Goal: Information Seeking & Learning: Learn about a topic

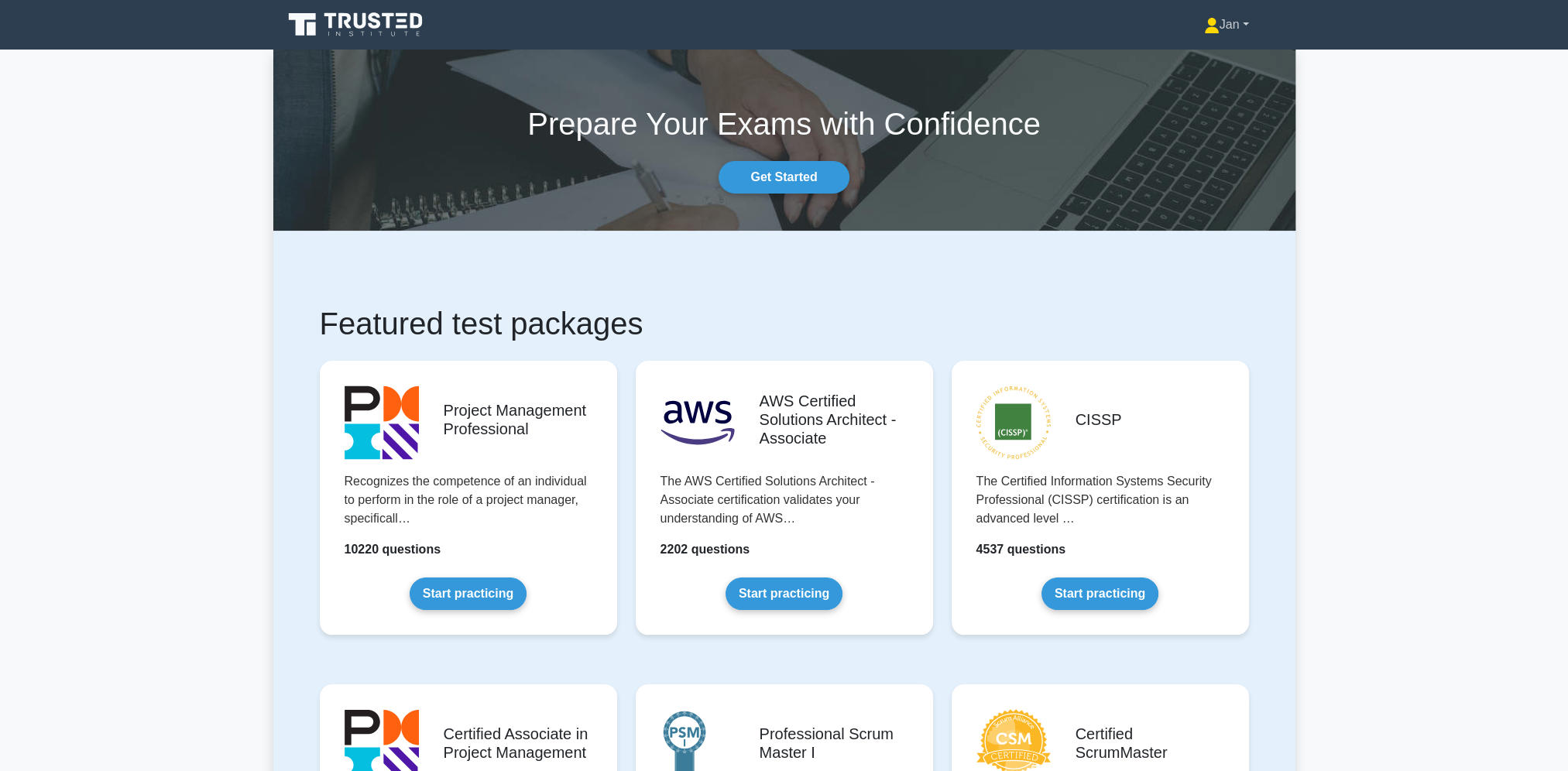
click at [1233, 27] on link "Jan" at bounding box center [1226, 25] width 119 height 31
click at [1226, 53] on link "Profile" at bounding box center [1229, 61] width 123 height 25
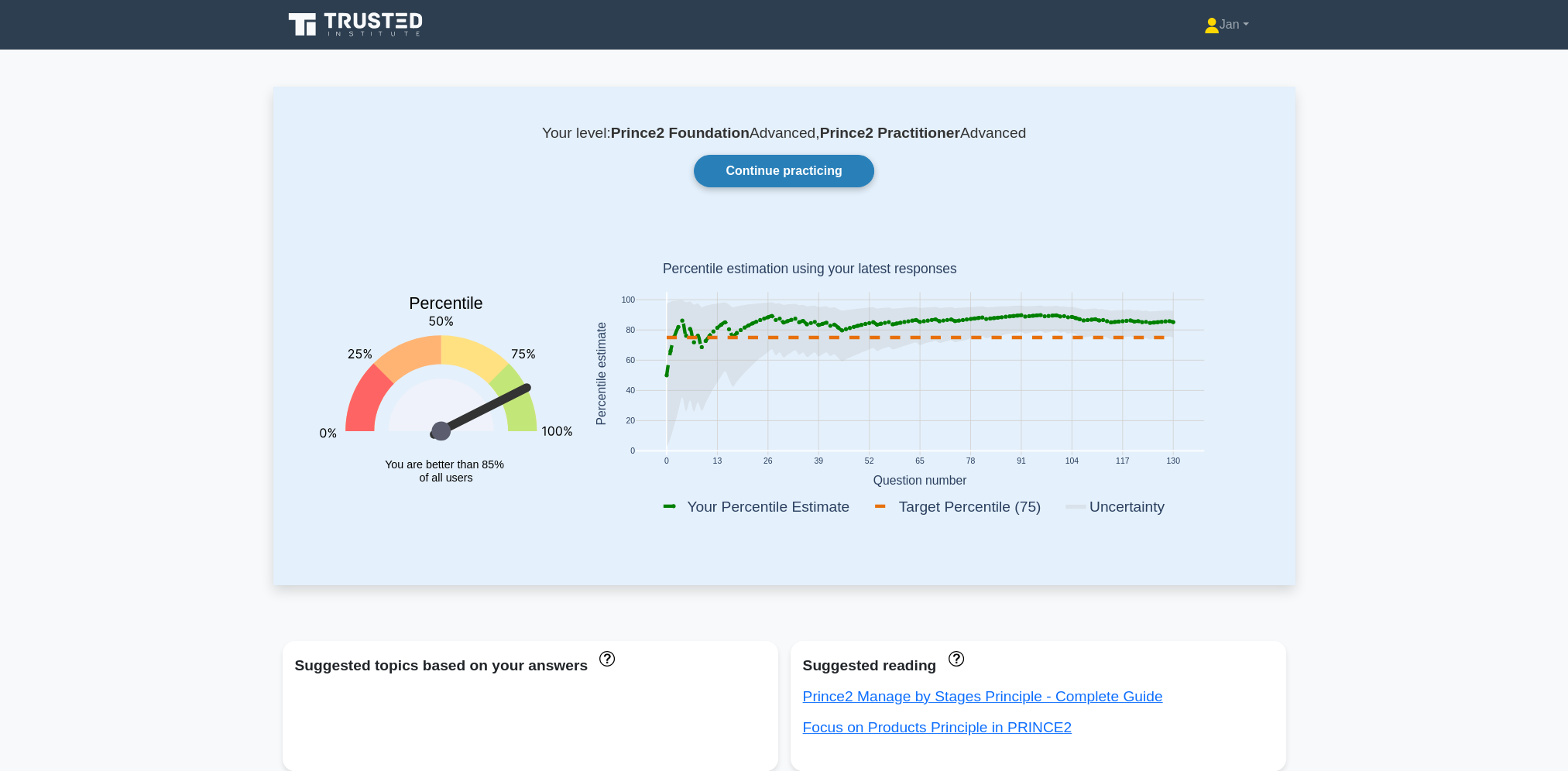
click at [789, 177] on link "Continue practicing" at bounding box center [784, 170] width 180 height 33
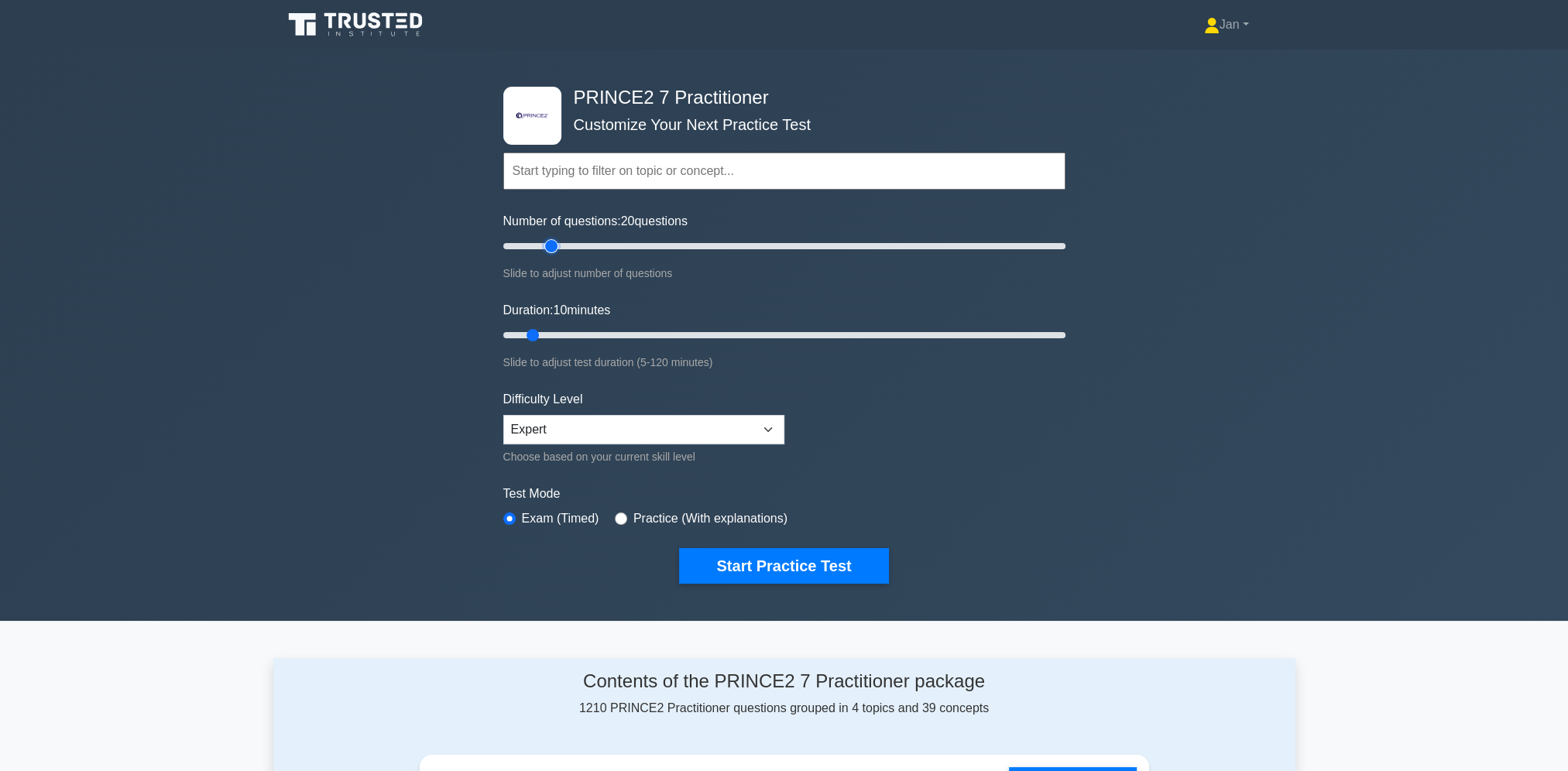
drag, startPoint x: 526, startPoint y: 242, endPoint x: 557, endPoint y: 242, distance: 31.0
type input "20"
click at [557, 242] on input "Number of questions: 20 questions" at bounding box center [784, 246] width 562 height 18
drag, startPoint x: 533, startPoint y: 334, endPoint x: 616, endPoint y: 338, distance: 83.1
type input "30"
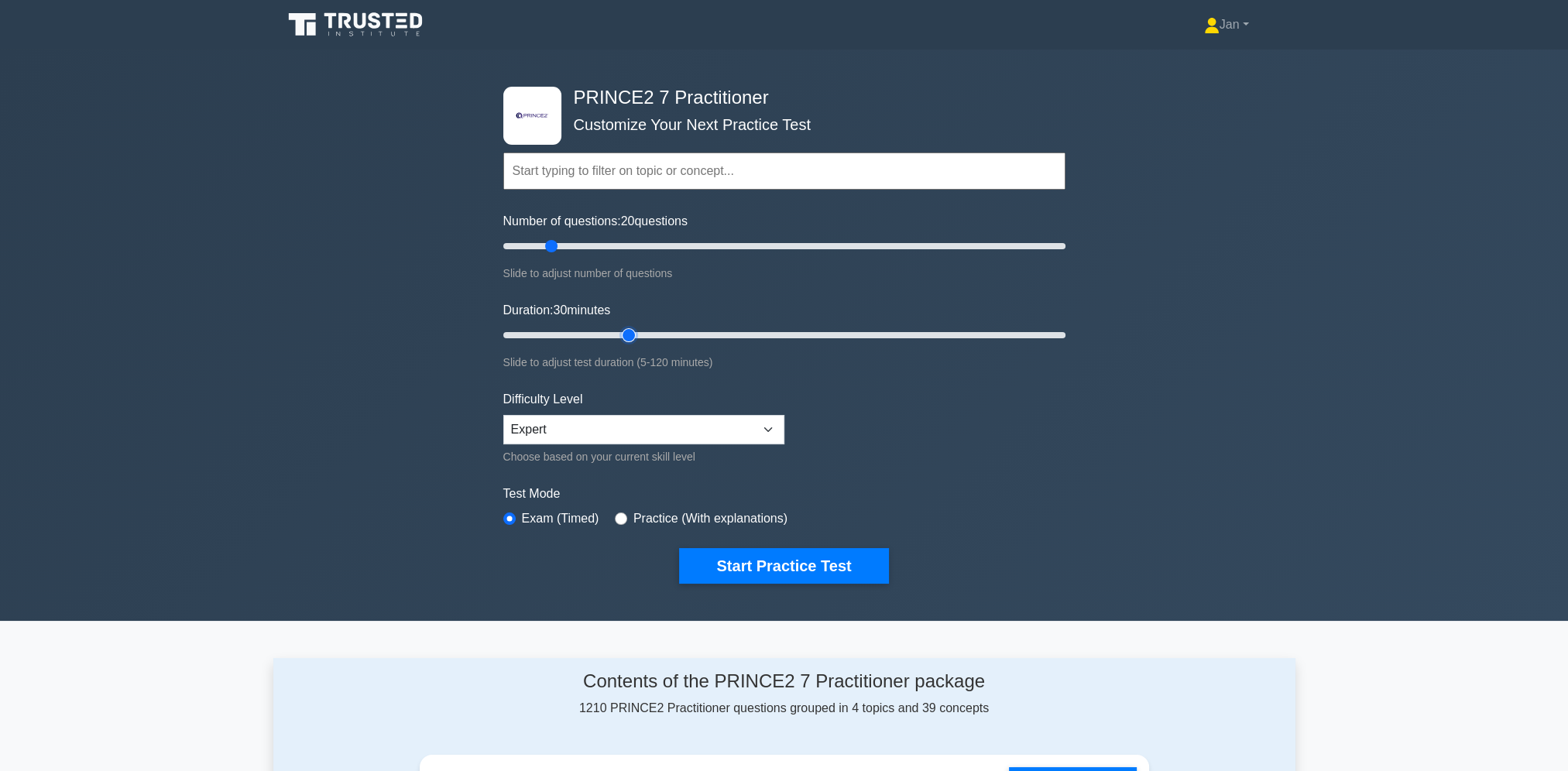
click at [616, 338] on input "Duration: 30 minutes" at bounding box center [784, 335] width 562 height 18
click at [823, 564] on button "Start Practice Test" at bounding box center [784, 566] width 209 height 36
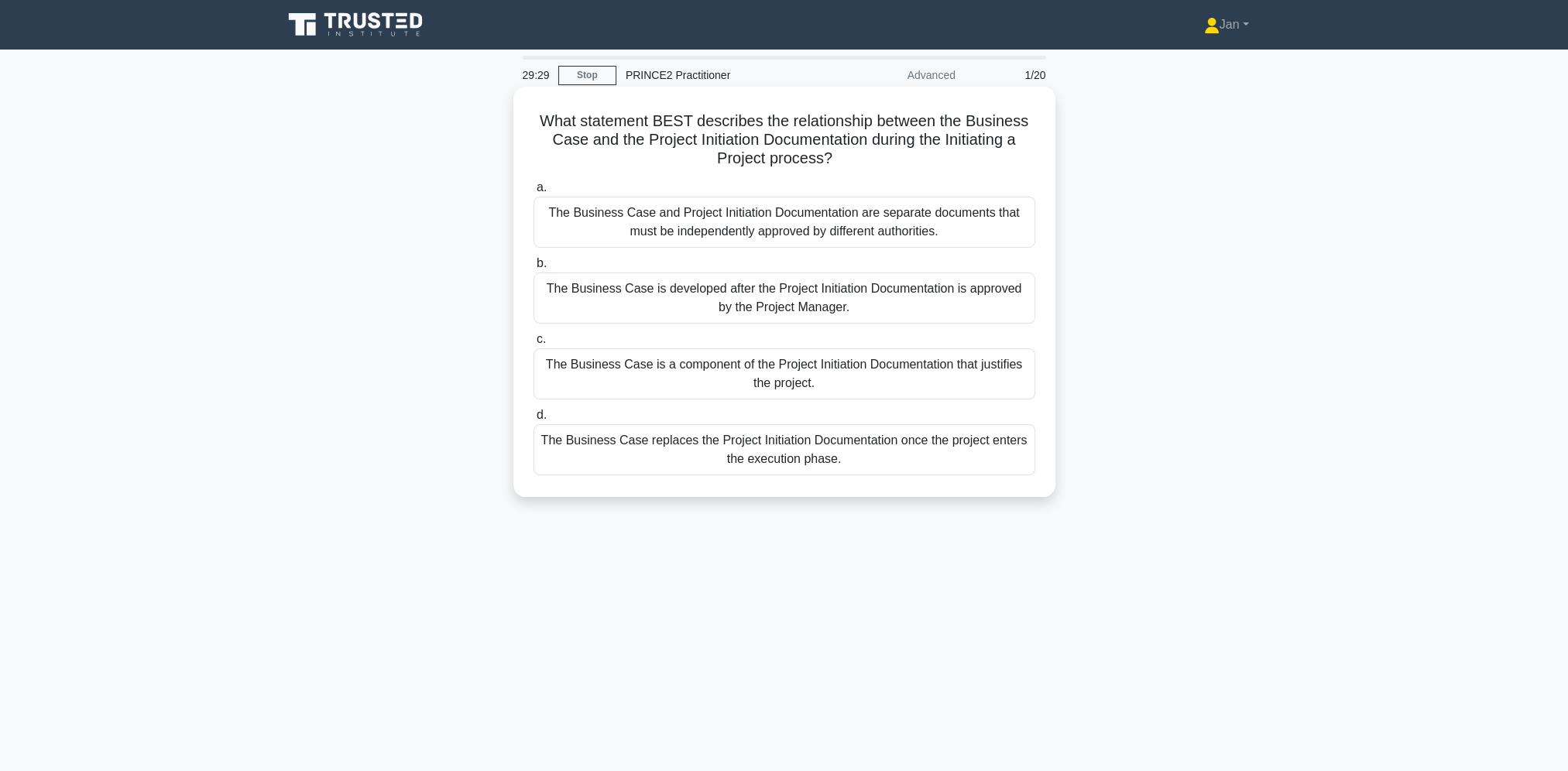
click at [913, 374] on div "The Business Case is a component of the Project Initiation Documentation that j…" at bounding box center [784, 374] width 502 height 51
click at [534, 345] on input "c. The Business Case is a component of the Project Initiation Documentation tha…" at bounding box center [534, 339] width 0 height 10
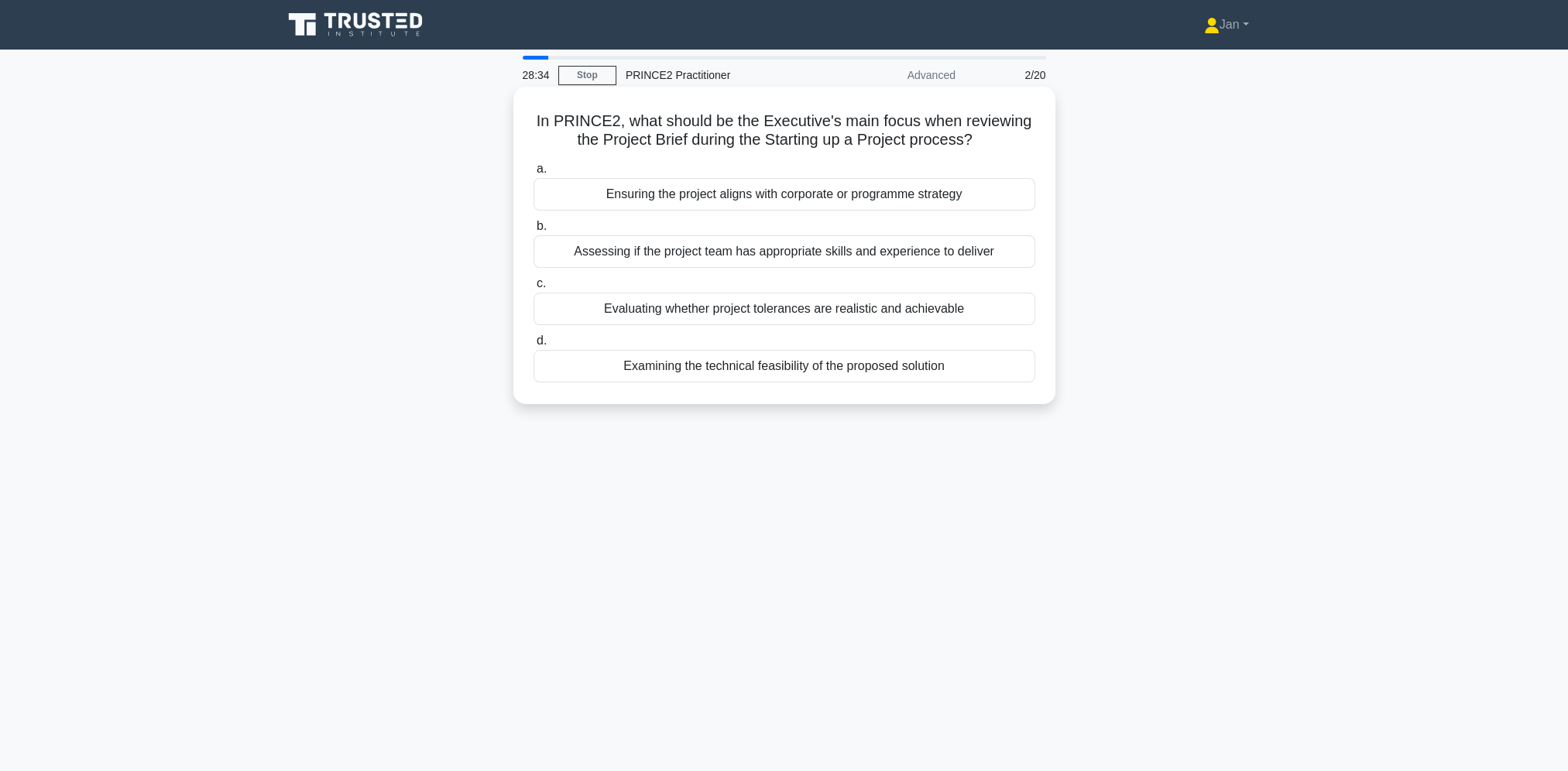
click at [819, 205] on div "Ensuring the project aligns with corporate or programme strategy" at bounding box center [784, 194] width 502 height 33
click at [534, 174] on input "a. Ensuring the project aligns with corporate or programme strategy" at bounding box center [534, 169] width 0 height 10
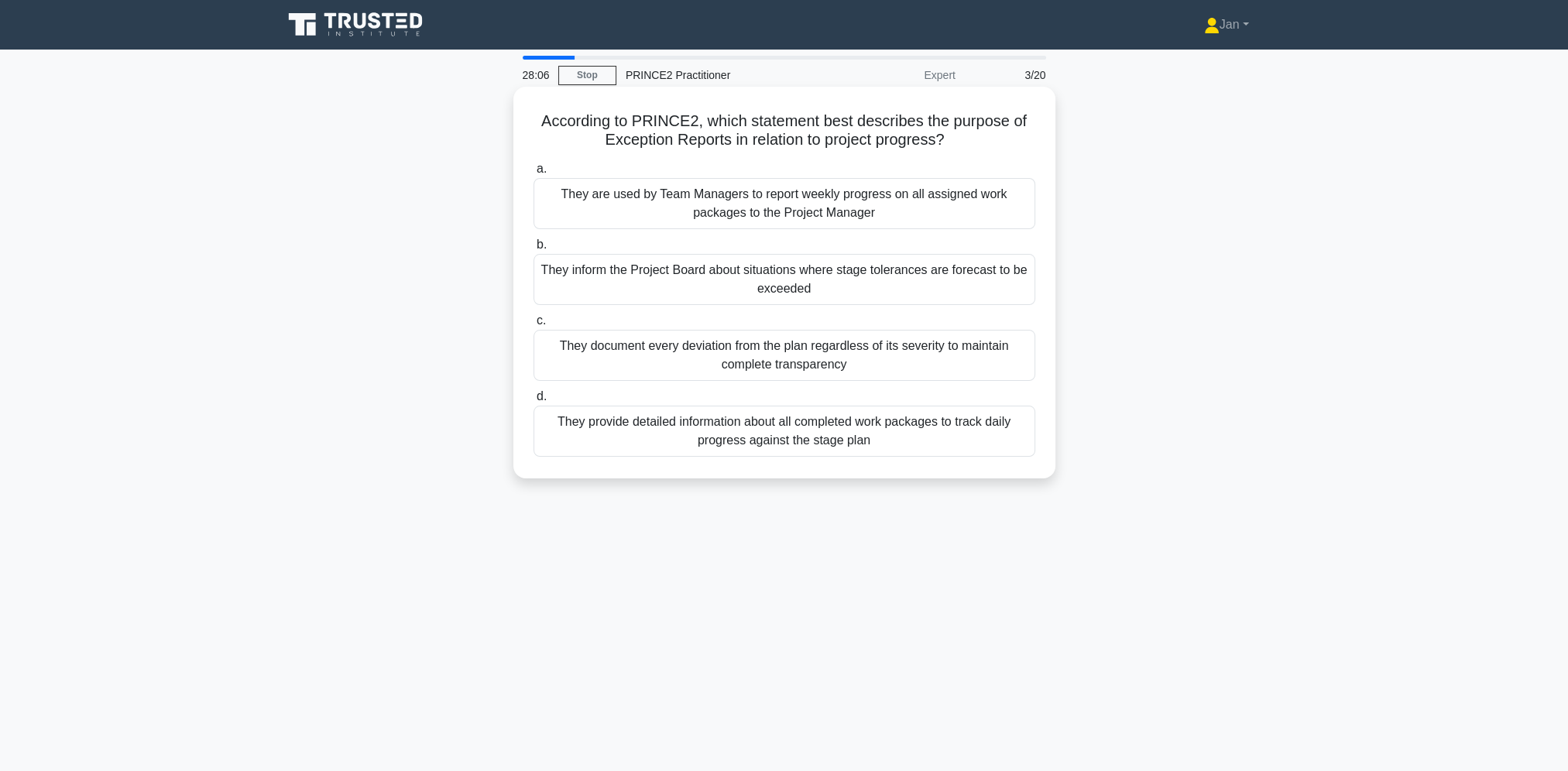
click at [949, 288] on div "They inform the Project Board about situations where stage tolerances are forec…" at bounding box center [784, 280] width 502 height 51
click at [534, 250] on input "b. They inform the Project Board about situations where stage tolerances are fo…" at bounding box center [534, 245] width 0 height 10
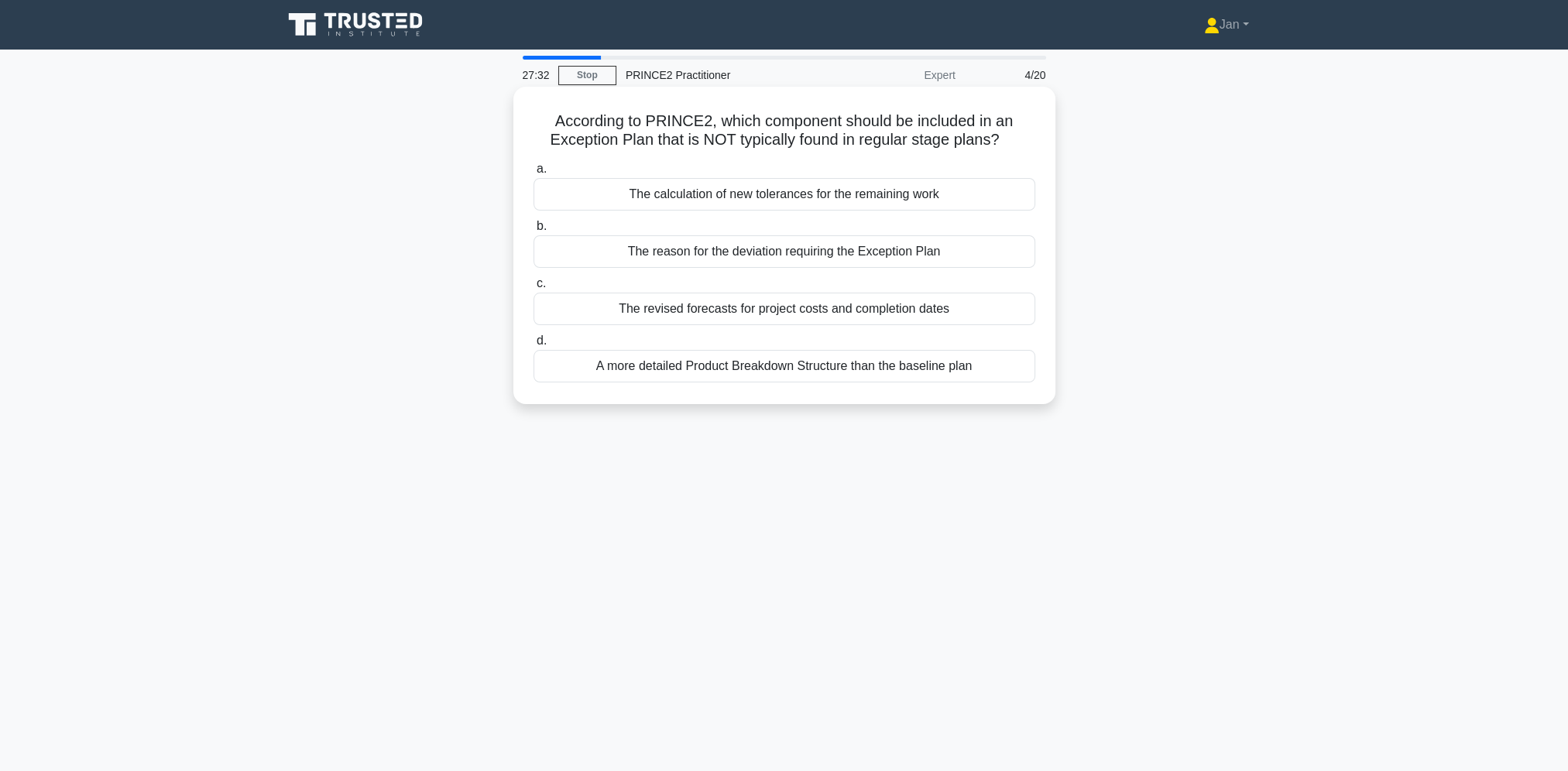
click at [858, 368] on div "A more detailed Product Breakdown Structure than the baseline plan" at bounding box center [784, 366] width 502 height 33
click at [534, 346] on input "d. A more detailed Product Breakdown Structure than the baseline plan" at bounding box center [534, 341] width 0 height 10
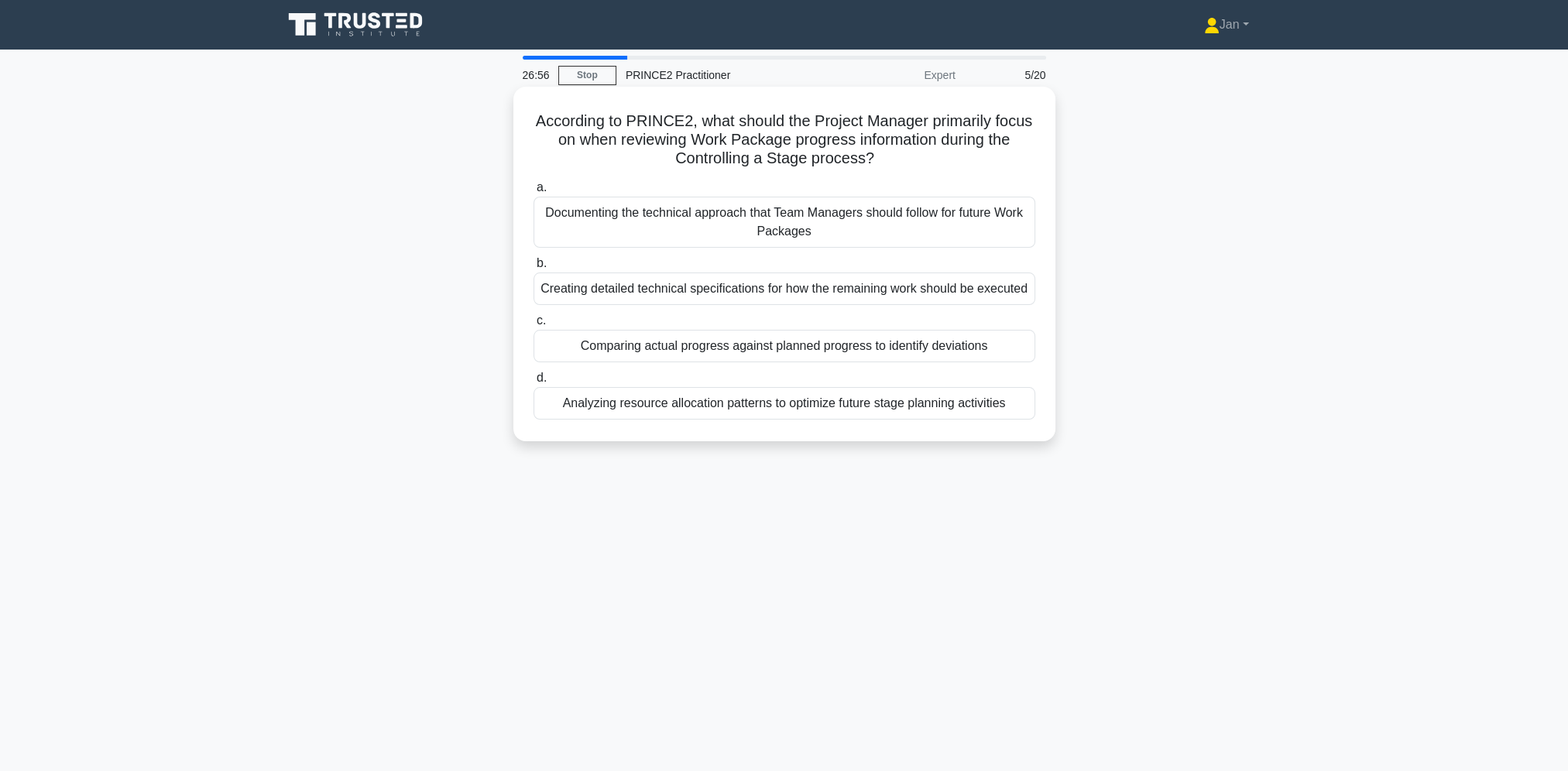
click at [871, 347] on div "Comparing actual progress against planned progress to identify deviations" at bounding box center [784, 346] width 502 height 33
click at [534, 326] on input "c. Comparing actual progress against planned progress to identify deviations" at bounding box center [534, 321] width 0 height 10
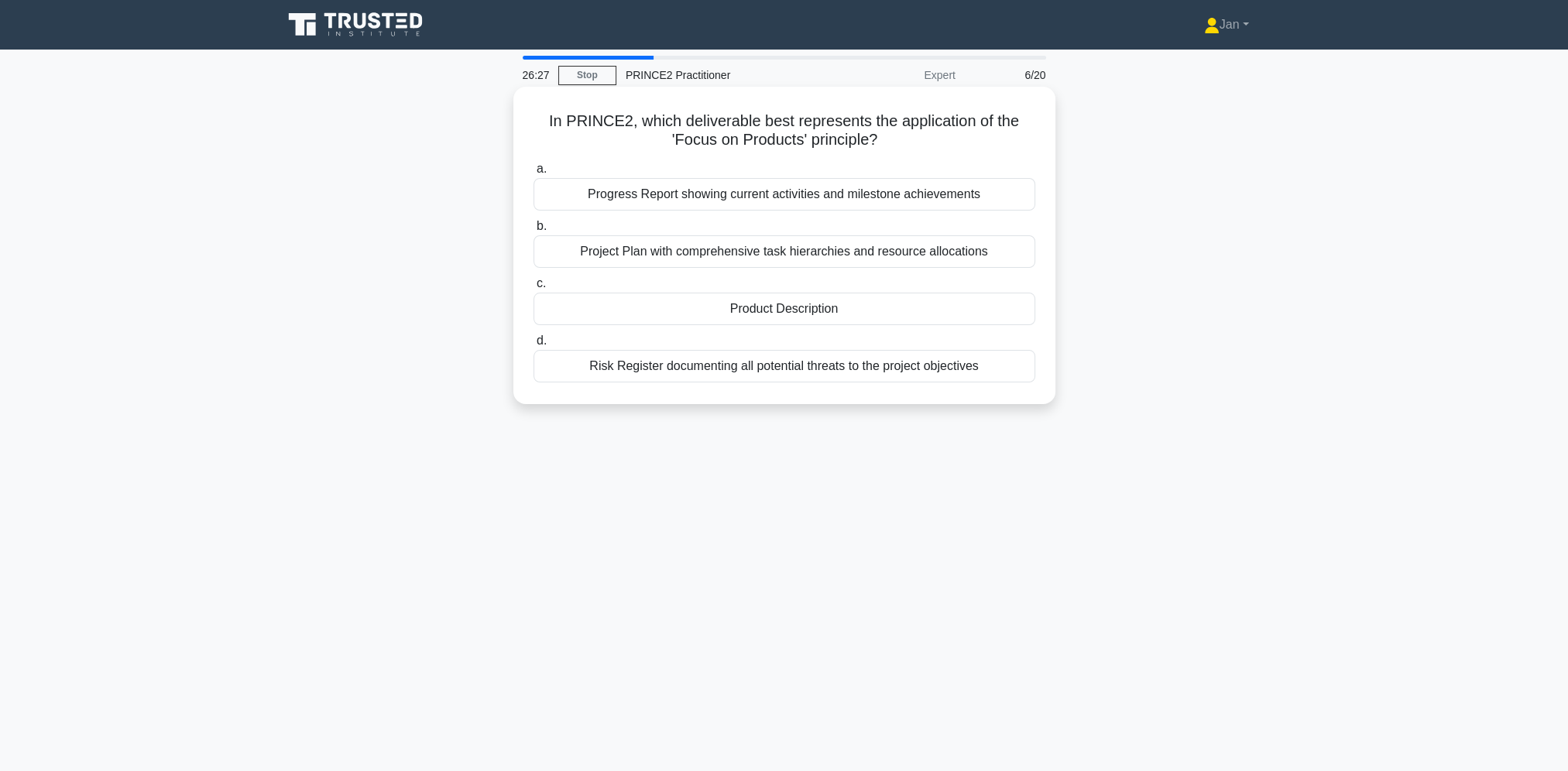
click at [843, 305] on div "Product Description" at bounding box center [784, 309] width 502 height 33
click at [534, 289] on input "c. Product Description" at bounding box center [534, 284] width 0 height 10
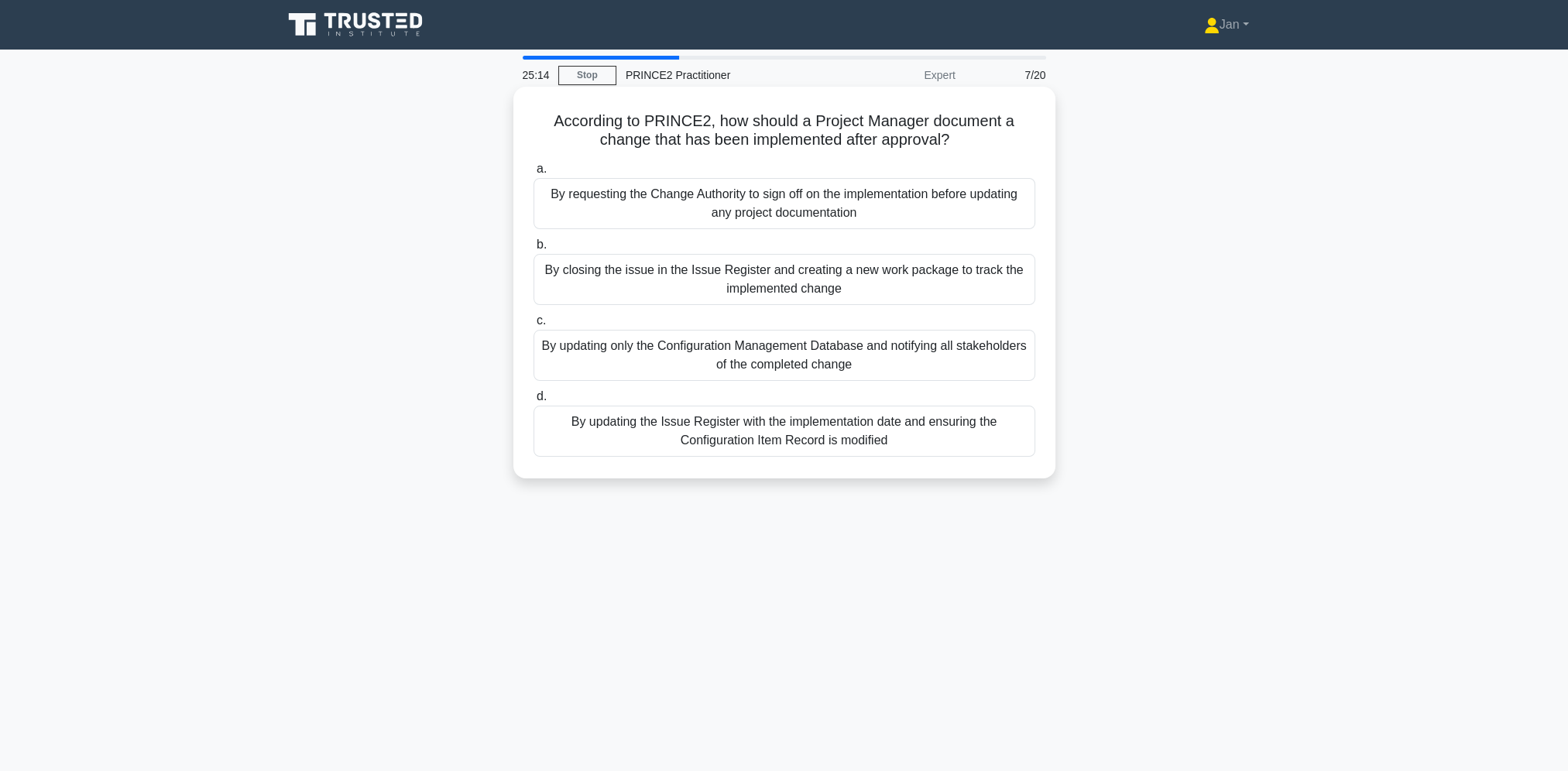
click at [917, 430] on div "By updating the Issue Register with the implementation date and ensuring the Co…" at bounding box center [784, 432] width 502 height 51
click at [534, 402] on input "d. By updating the Issue Register with the implementation date and ensuring the…" at bounding box center [534, 397] width 0 height 10
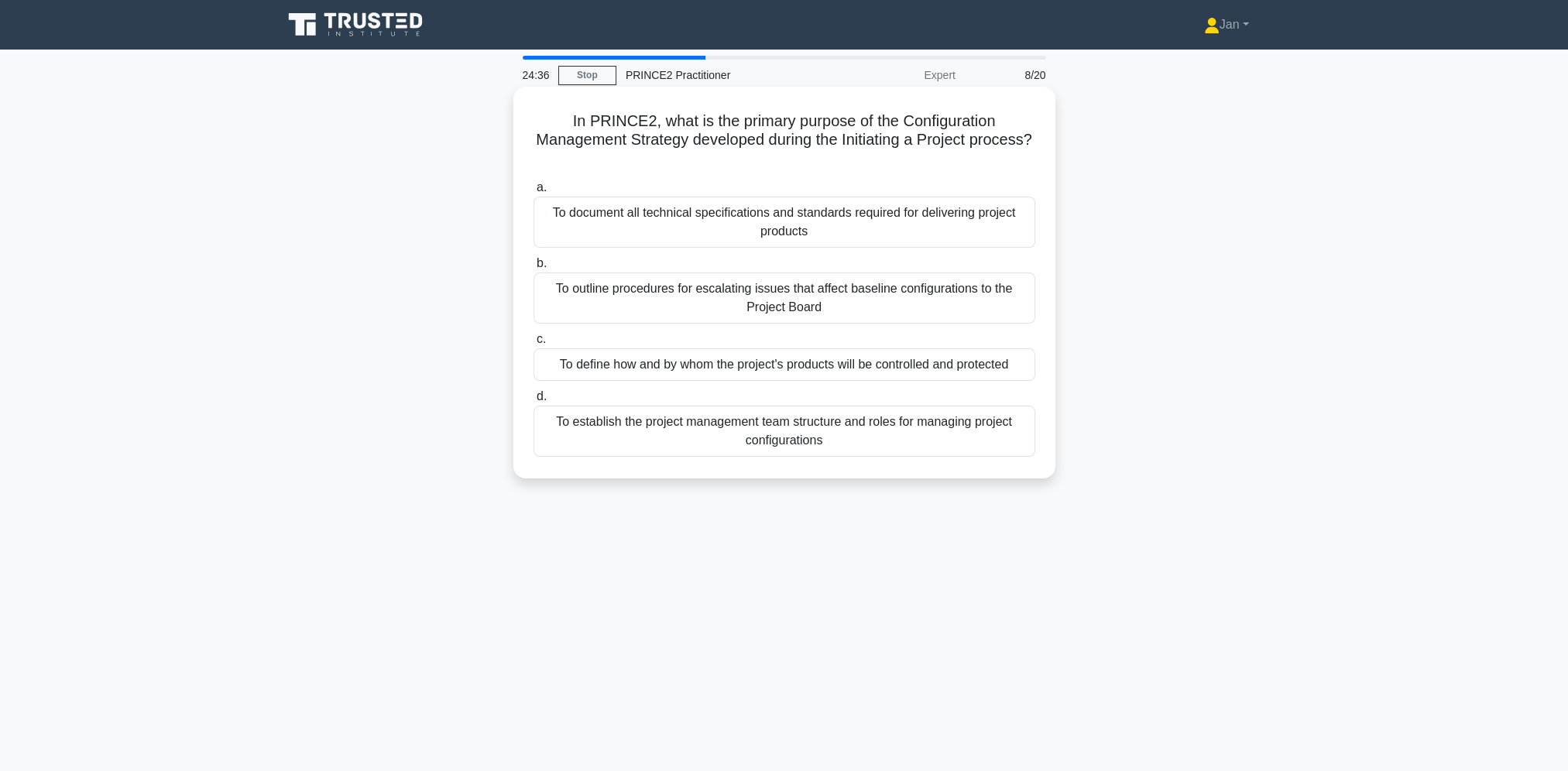
click at [922, 434] on div "To establish the project management team structure and roles for managing proje…" at bounding box center [784, 432] width 502 height 51
click at [534, 402] on input "d. To establish the project management team structure and roles for managing pr…" at bounding box center [534, 397] width 0 height 10
click at [893, 307] on div "Creating detailed hierarchical structures that mandate all communication goes t…" at bounding box center [784, 298] width 502 height 51
click at [534, 268] on input "b. Creating detailed hierarchical structures that mandate all communication goe…" at bounding box center [534, 264] width 0 height 10
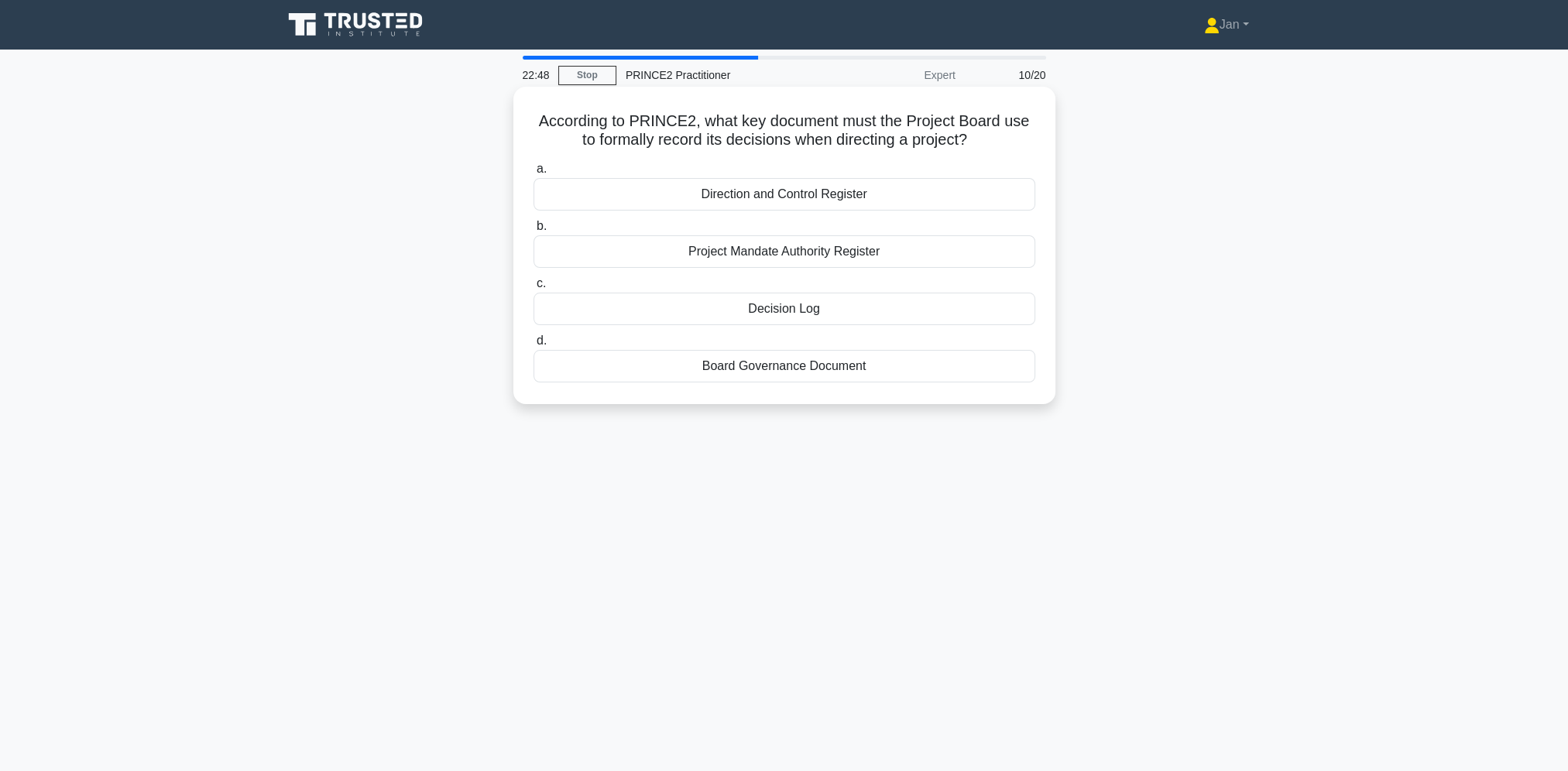
click at [882, 369] on div "Board Governance Document" at bounding box center [784, 366] width 502 height 33
click at [534, 346] on input "d. Board Governance Document" at bounding box center [534, 341] width 0 height 10
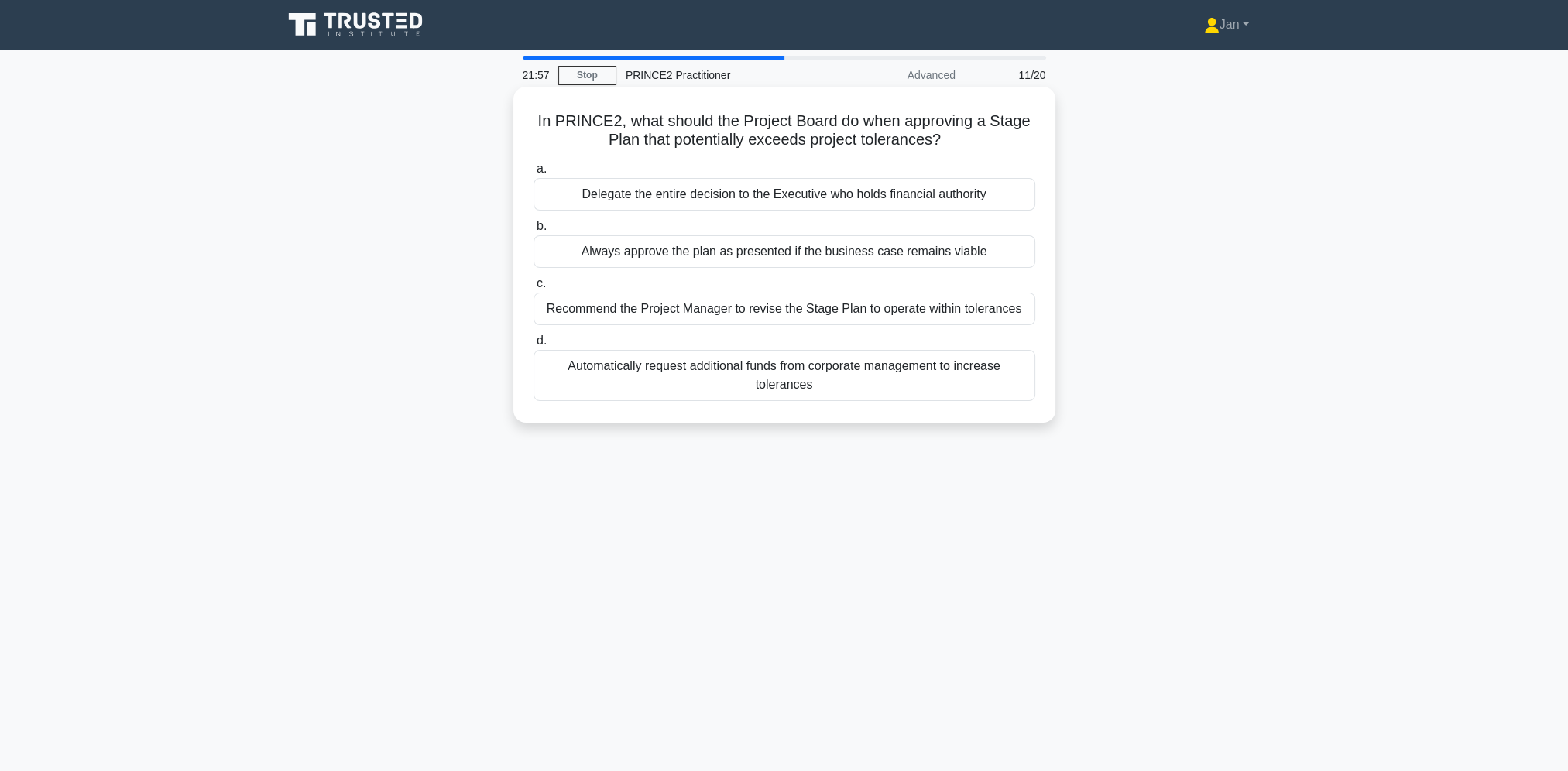
click at [919, 311] on div "Recommend the Project Manager to revise the Stage Plan to operate within tolera…" at bounding box center [784, 309] width 502 height 33
click at [534, 289] on input "c. Recommend the Project Manager to revise the Stage Plan to operate within tol…" at bounding box center [534, 284] width 0 height 10
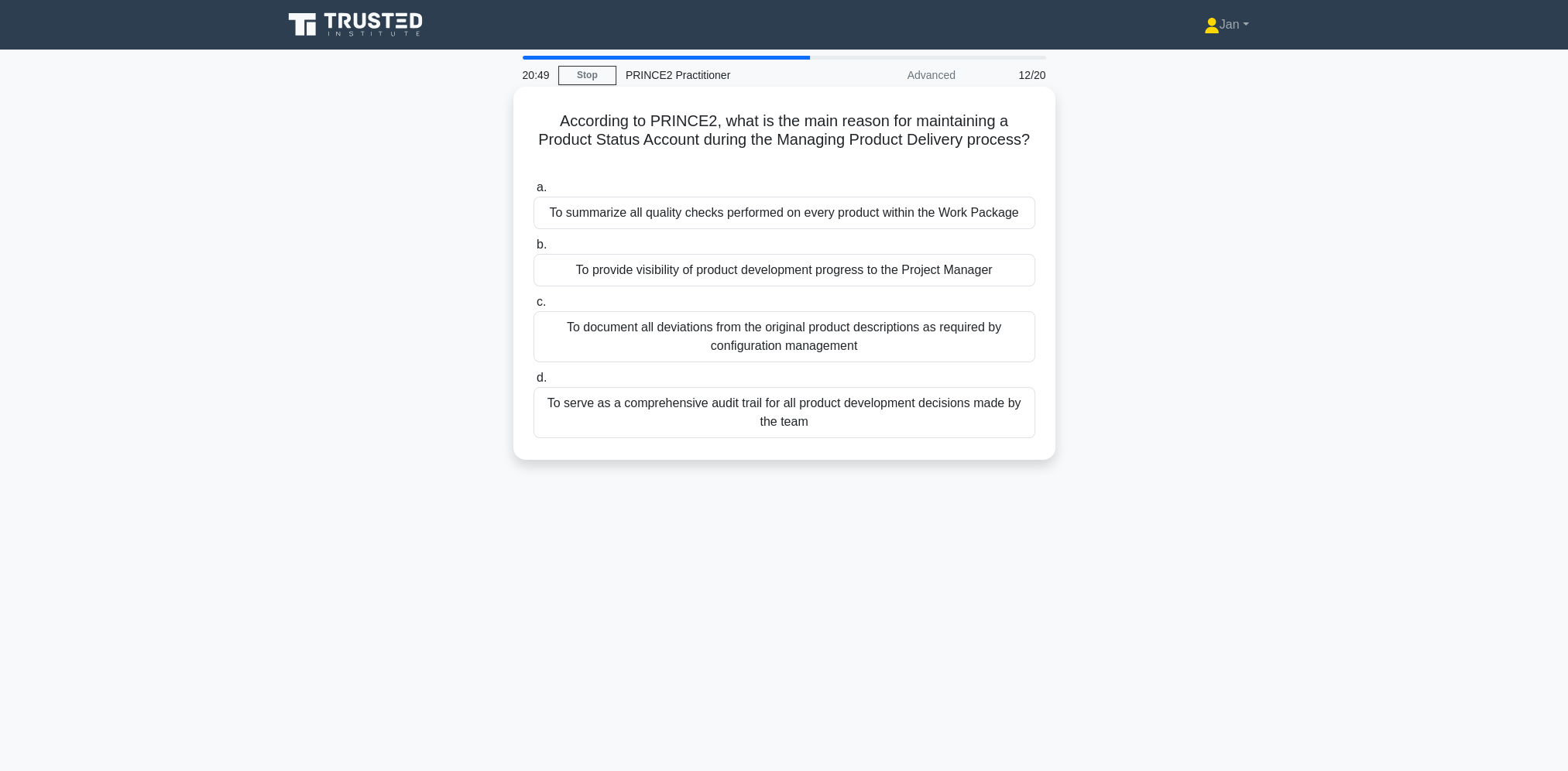
click at [944, 280] on div "To provide visibility of product development progress to the Project Manager" at bounding box center [784, 270] width 502 height 33
click at [534, 250] on input "b. To provide visibility of product development progress to the Project Manager" at bounding box center [534, 245] width 0 height 10
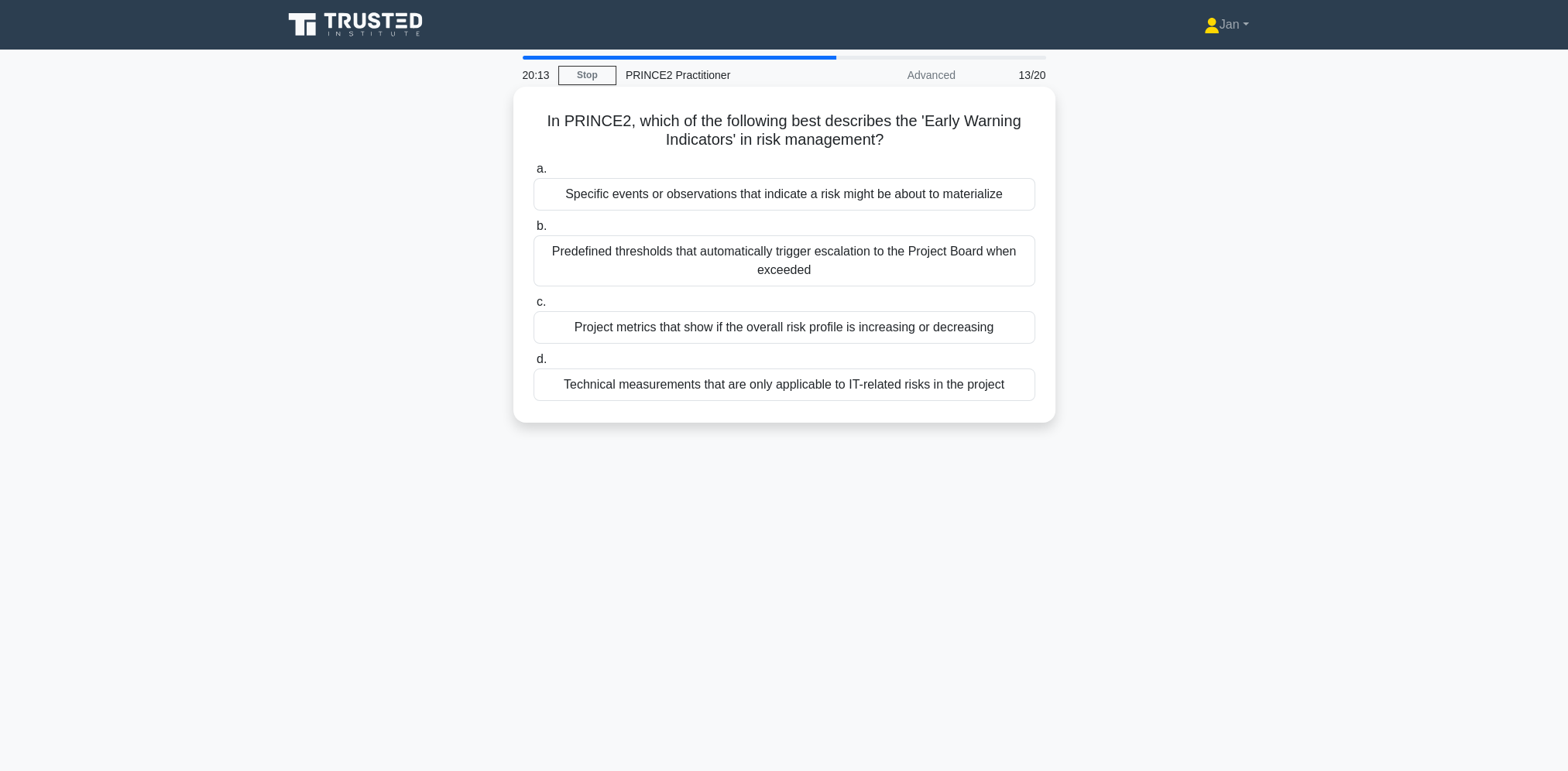
click at [951, 203] on div "Specific events or observations that indicate a risk might be about to material…" at bounding box center [784, 194] width 502 height 33
click at [534, 174] on input "a. Specific events or observations that indicate a risk might be about to mater…" at bounding box center [534, 169] width 0 height 10
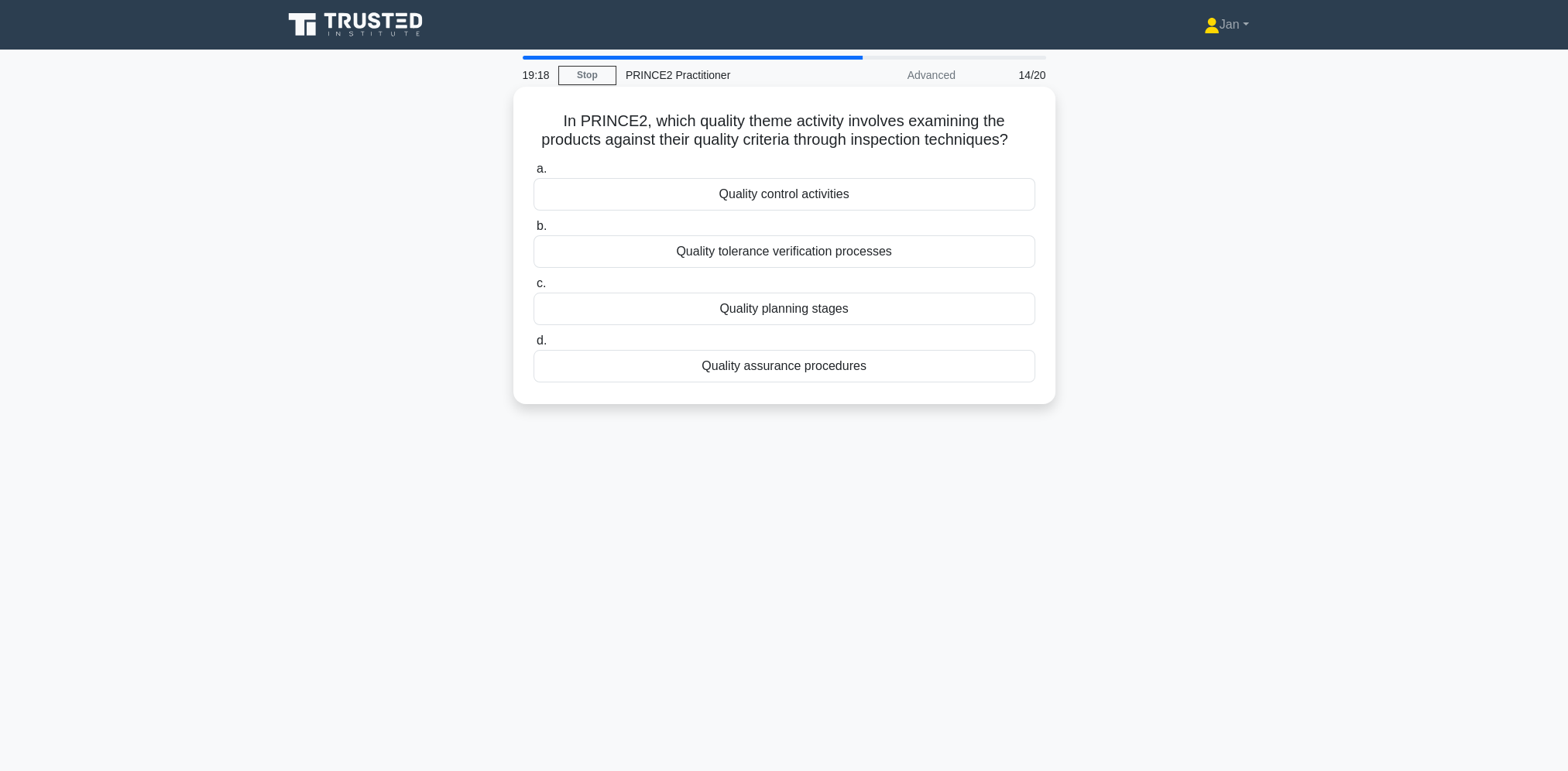
click at [890, 266] on div "Quality tolerance verification processes" at bounding box center [784, 252] width 502 height 33
click at [534, 232] on input "b. Quality tolerance verification processes" at bounding box center [534, 226] width 0 height 10
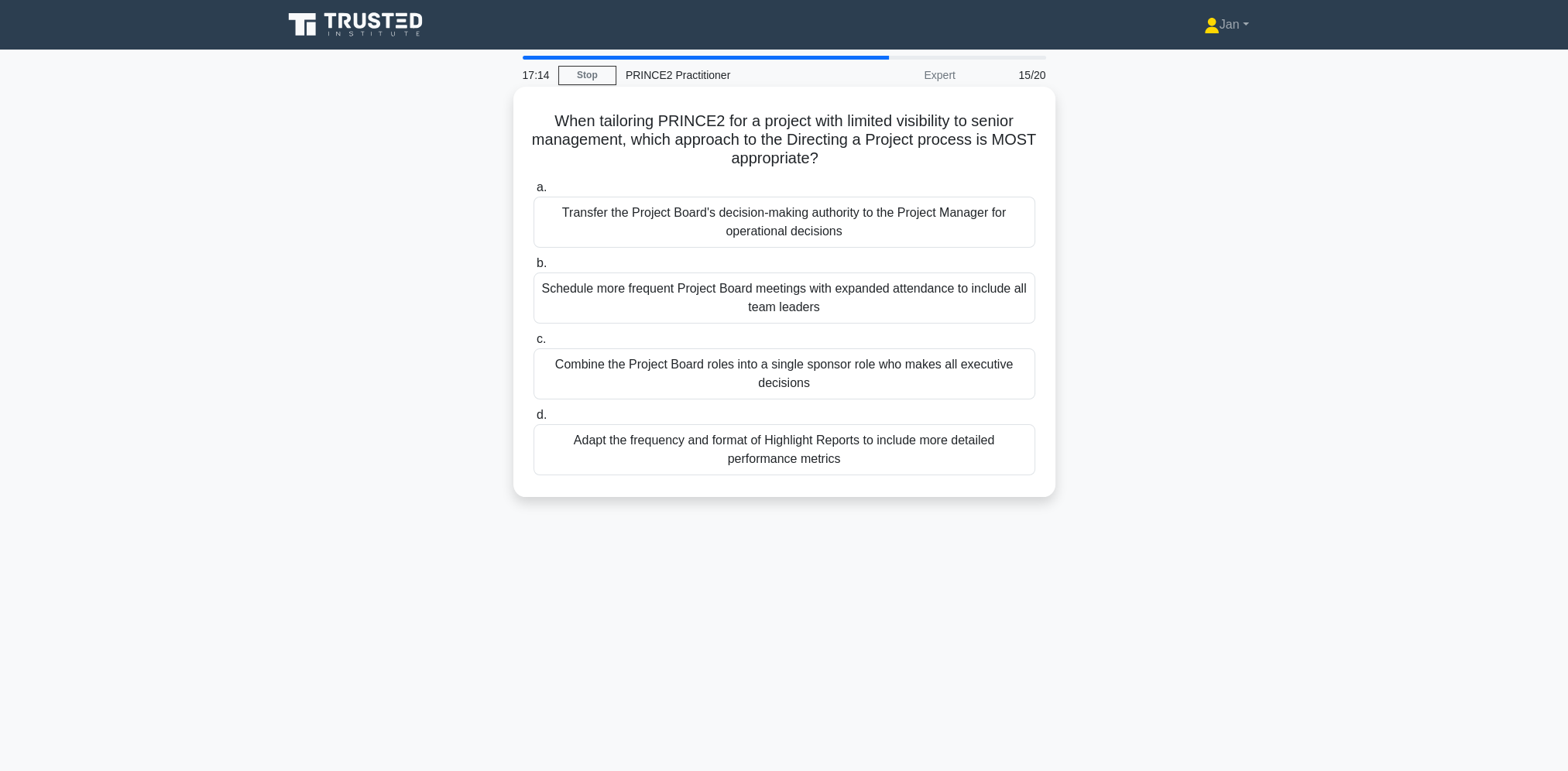
click at [877, 450] on div "Adapt the frequency and format of Highlight Reports to include more detailed pe…" at bounding box center [784, 450] width 502 height 51
click at [534, 421] on input "d. Adapt the frequency and format of Highlight Reports to include more detailed…" at bounding box center [534, 415] width 0 height 10
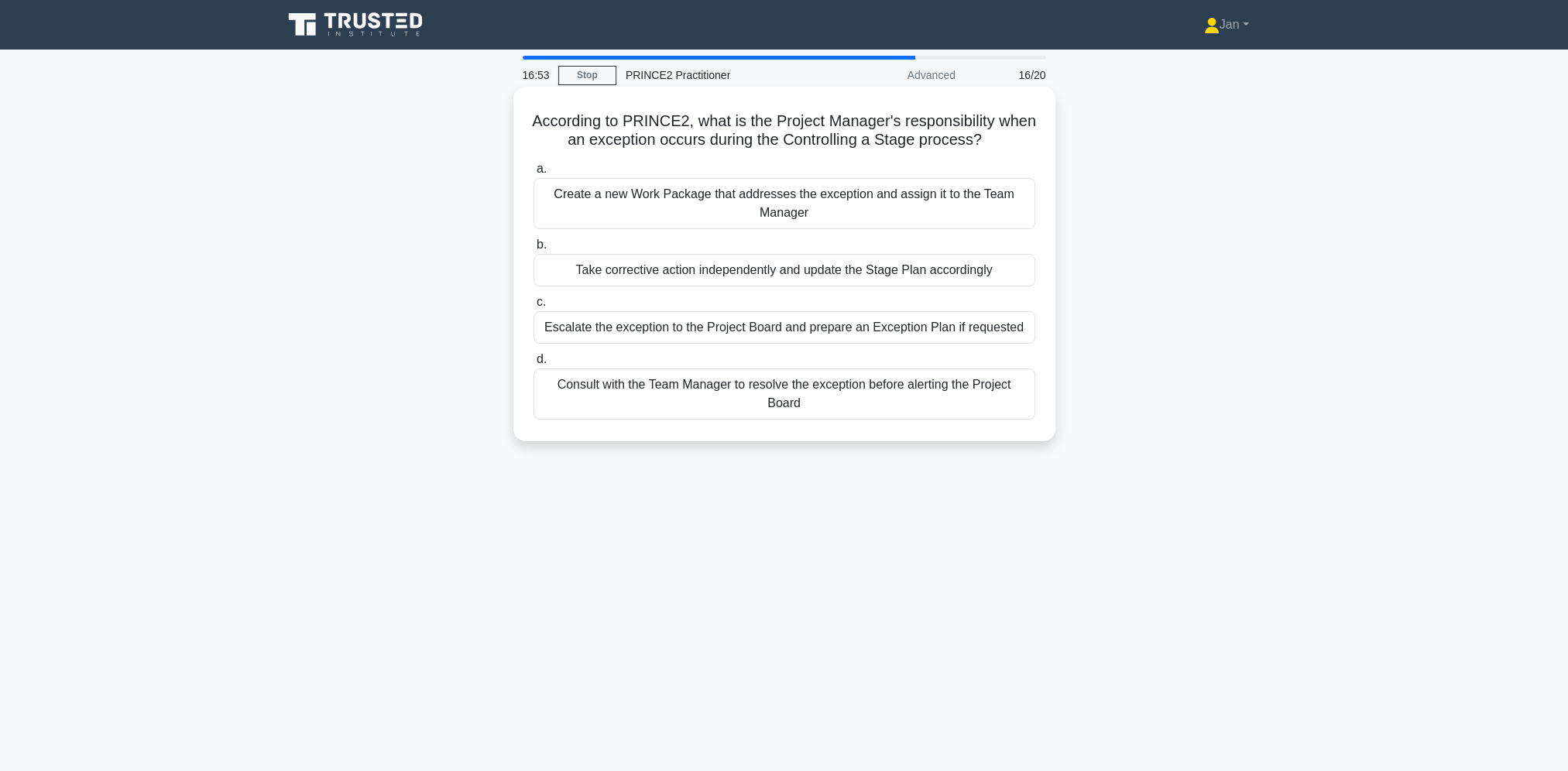
click at [872, 322] on div "Escalate the exception to the Project Board and prepare an Exception Plan if re…" at bounding box center [784, 327] width 502 height 33
click at [534, 307] on input "c. Escalate the exception to the Project Board and prepare an Exception Plan if…" at bounding box center [534, 302] width 0 height 10
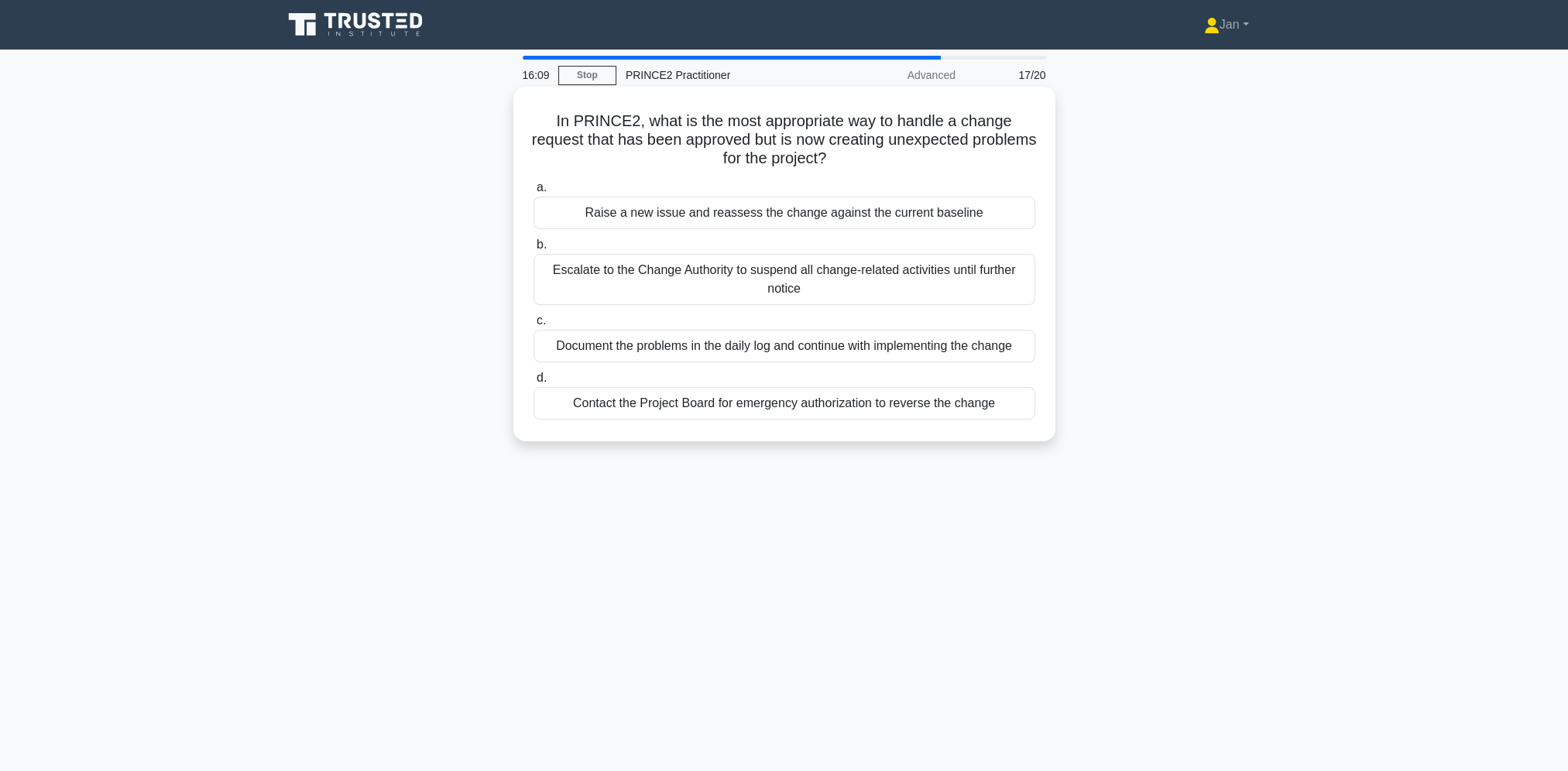
click at [932, 219] on div "Raise a new issue and reassess the change against the current baseline" at bounding box center [784, 213] width 502 height 33
click at [534, 193] on input "a. Raise a new issue and reassess the change against the current baseline" at bounding box center [534, 187] width 0 height 10
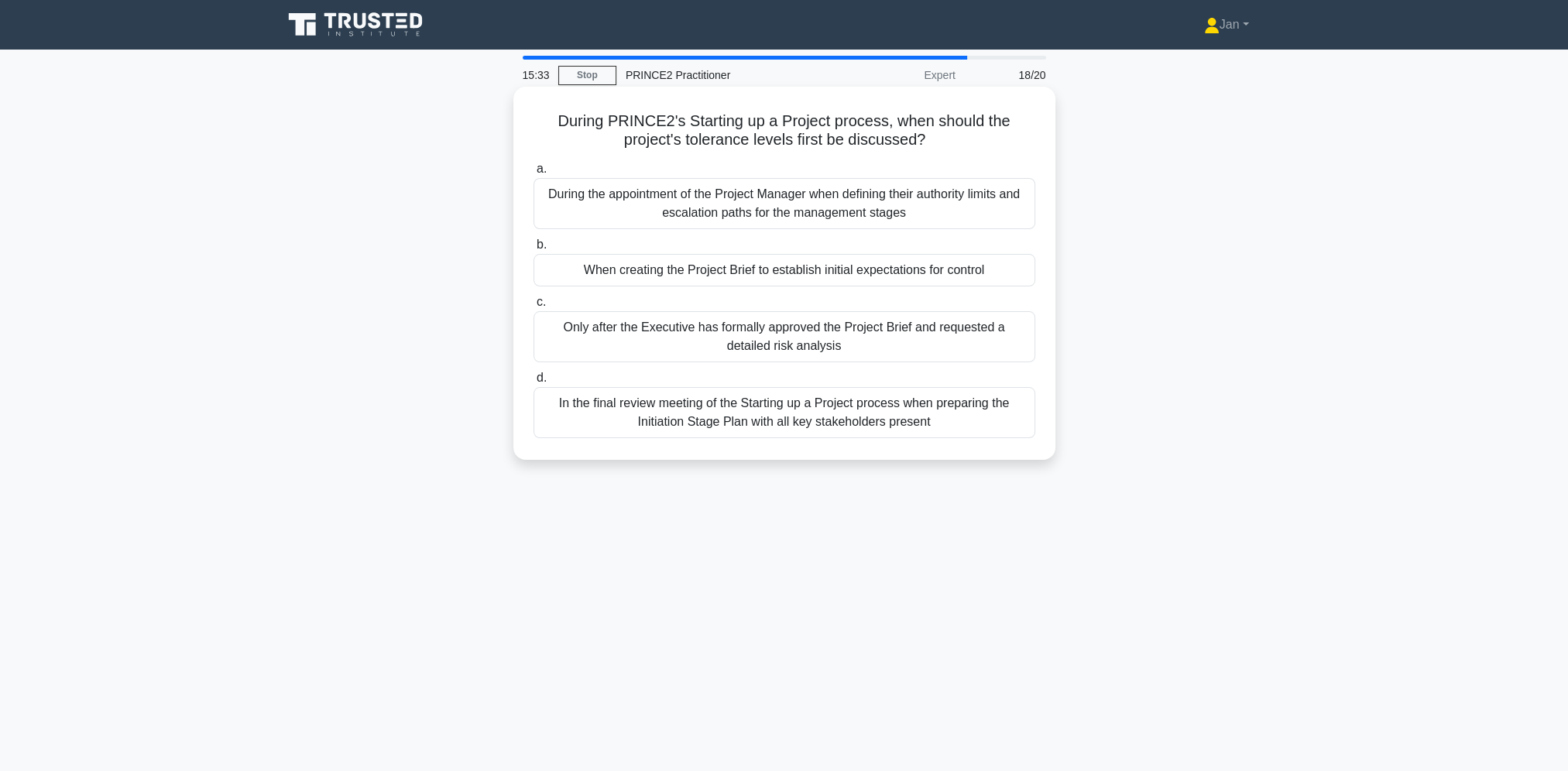
click at [808, 272] on div "When creating the Project Brief to establish initial expectations for control" at bounding box center [784, 270] width 502 height 33
click at [534, 250] on input "b. When creating the Project Brief to establish initial expectations for control" at bounding box center [534, 245] width 0 height 10
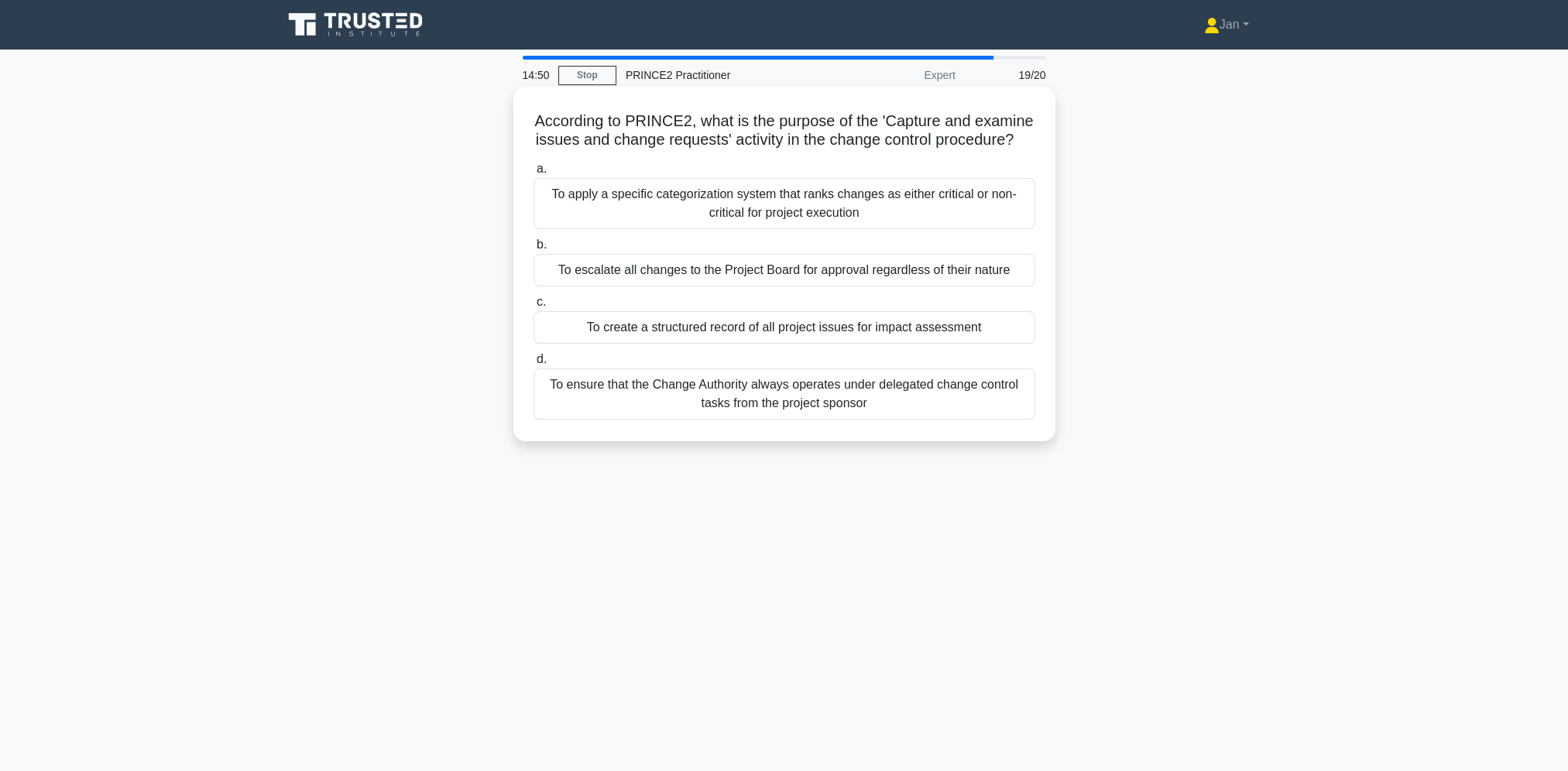
click at [934, 344] on div "To create a structured record of all project issues for impact assessment" at bounding box center [784, 327] width 502 height 33
click at [534, 307] on input "c. To create a structured record of all project issues for impact assessment" at bounding box center [534, 302] width 0 height 10
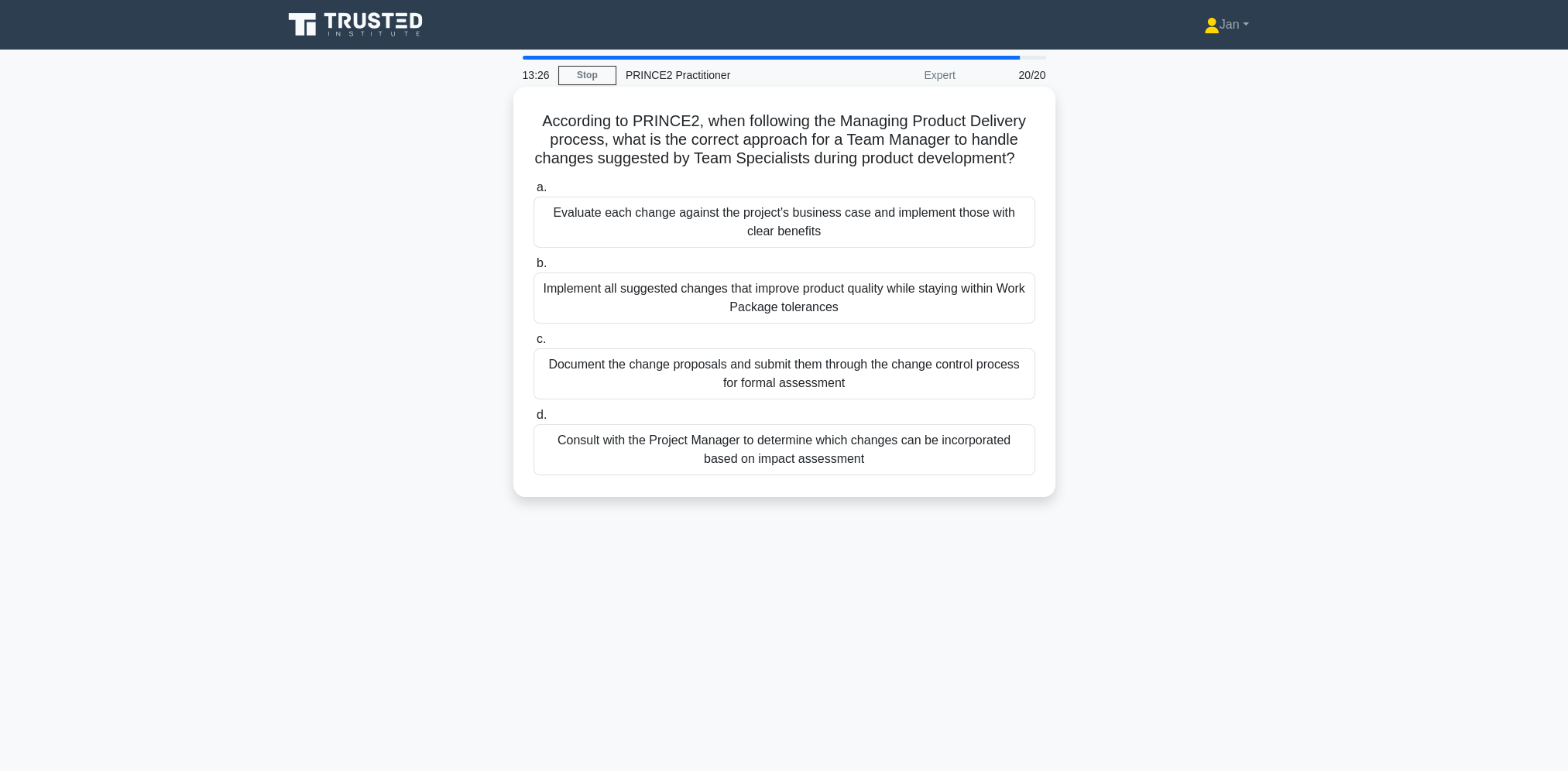
click at [903, 400] on div "Document the change proposals and submit them through the change control proces…" at bounding box center [784, 374] width 502 height 51
click at [534, 345] on input "c. Document the change proposals and submit them through the change control pro…" at bounding box center [534, 339] width 0 height 10
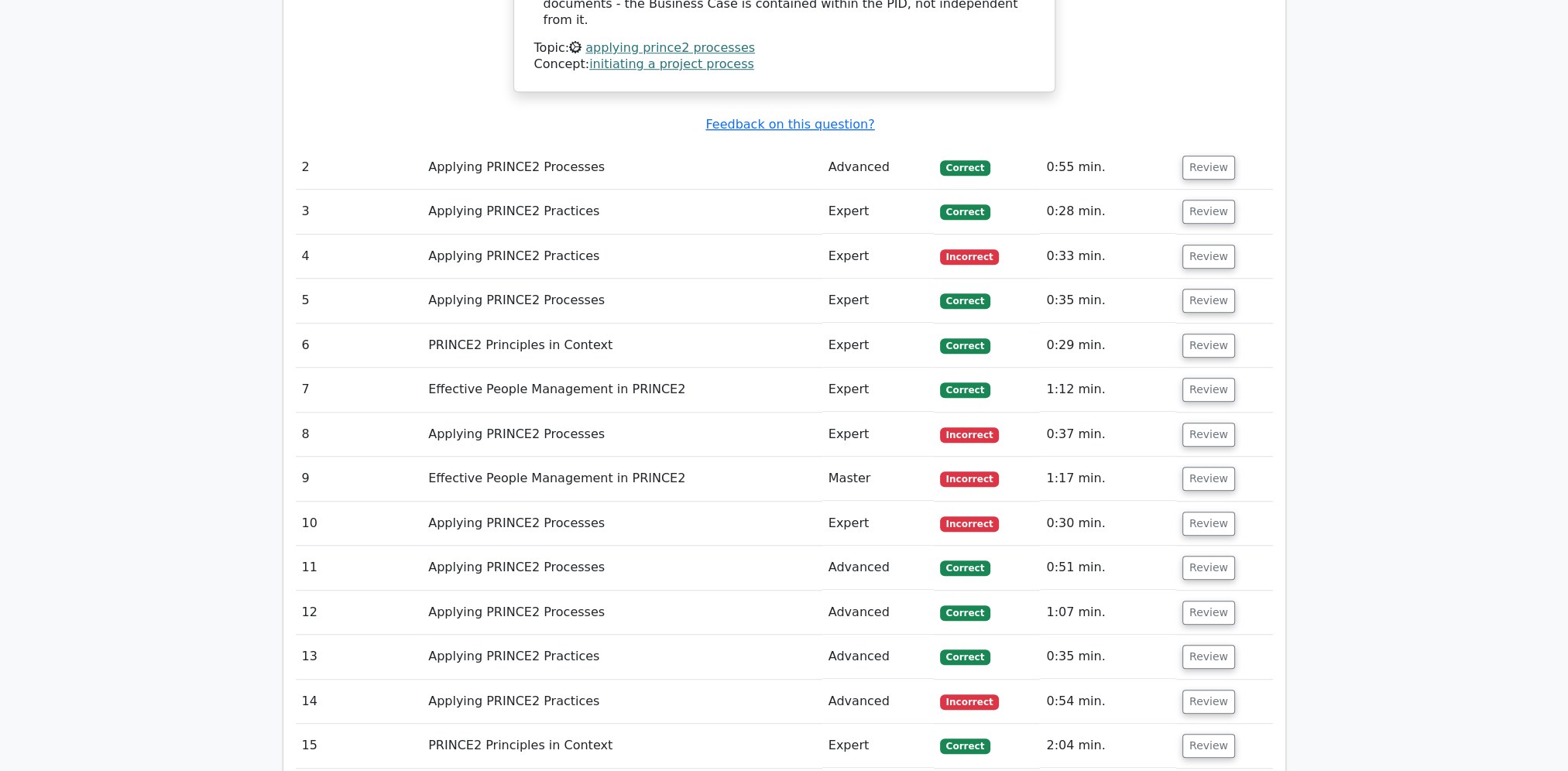
scroll to position [1626, 0]
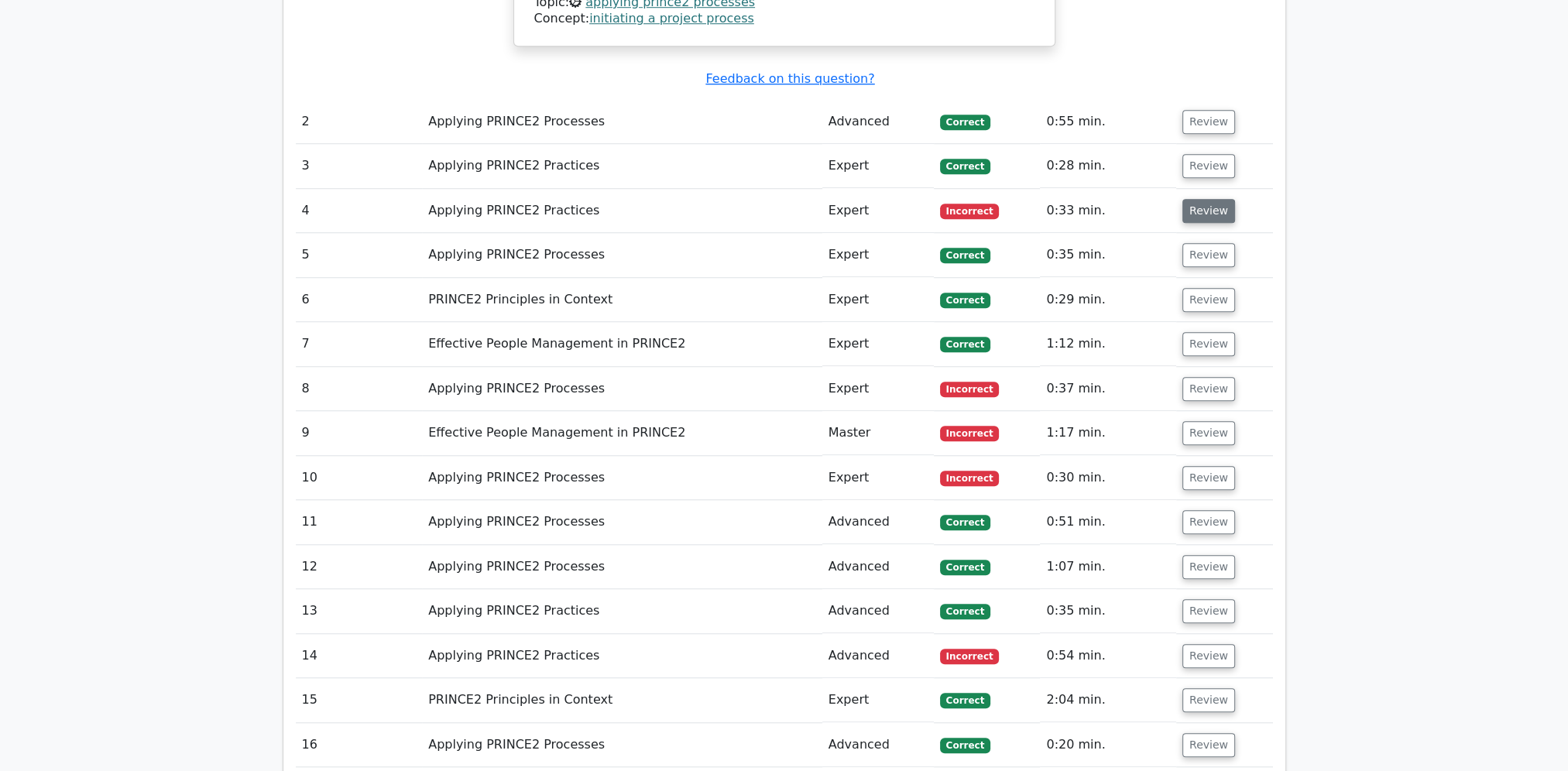
click at [1214, 199] on button "Review" at bounding box center [1209, 211] width 53 height 24
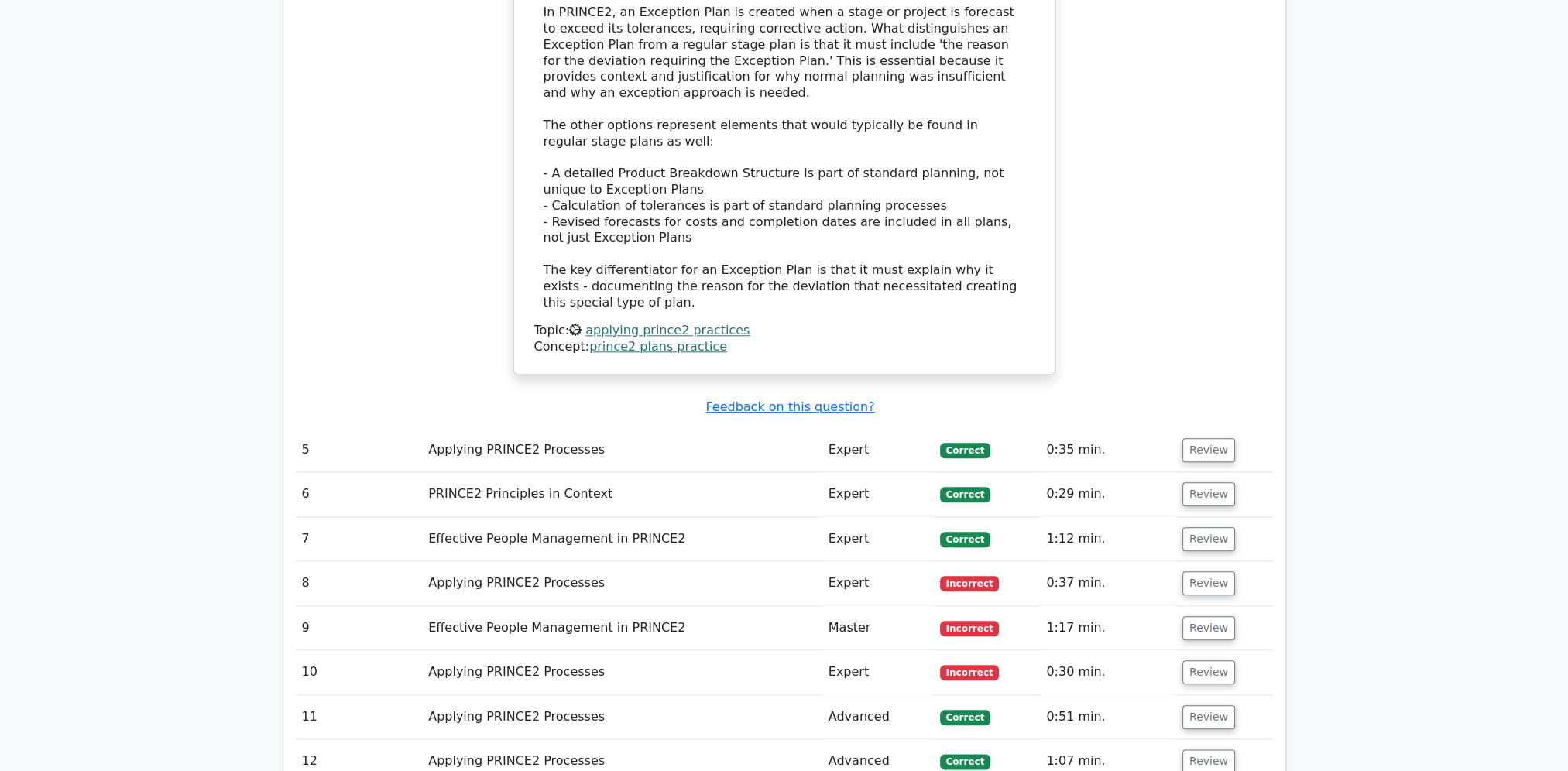
scroll to position [2246, 0]
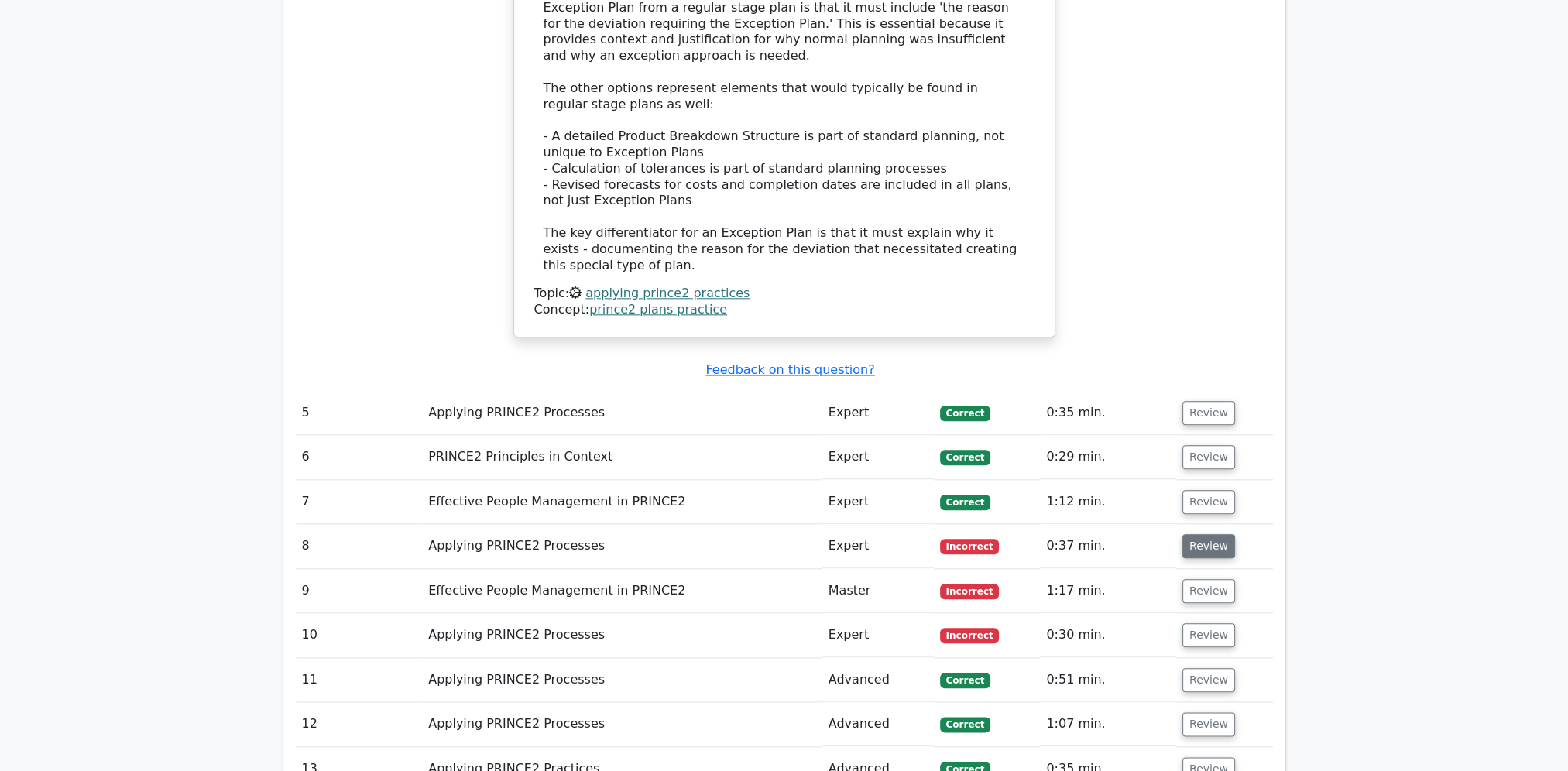
click at [1206, 534] on button "Review" at bounding box center [1209, 546] width 53 height 24
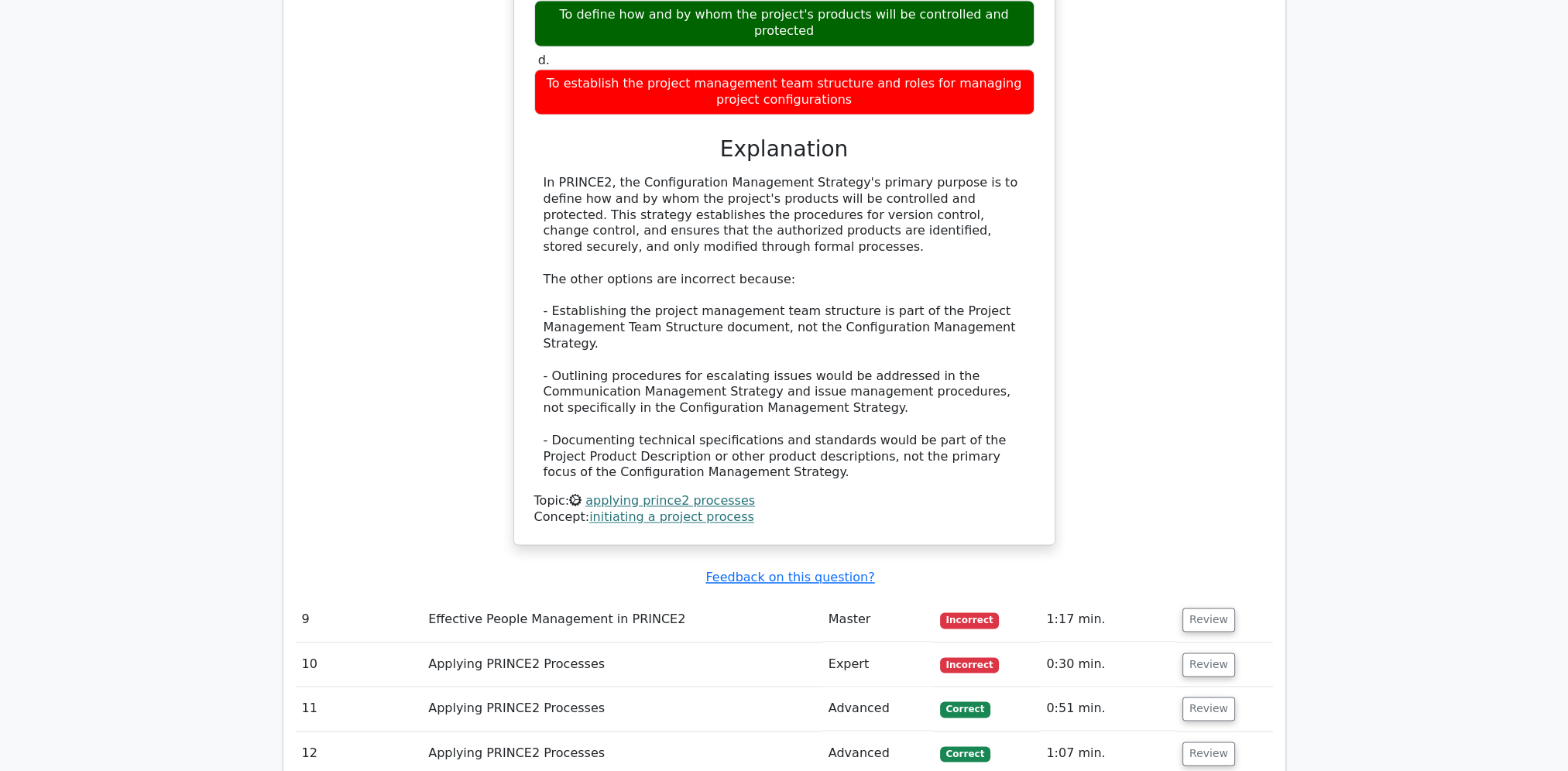
scroll to position [3330, 0]
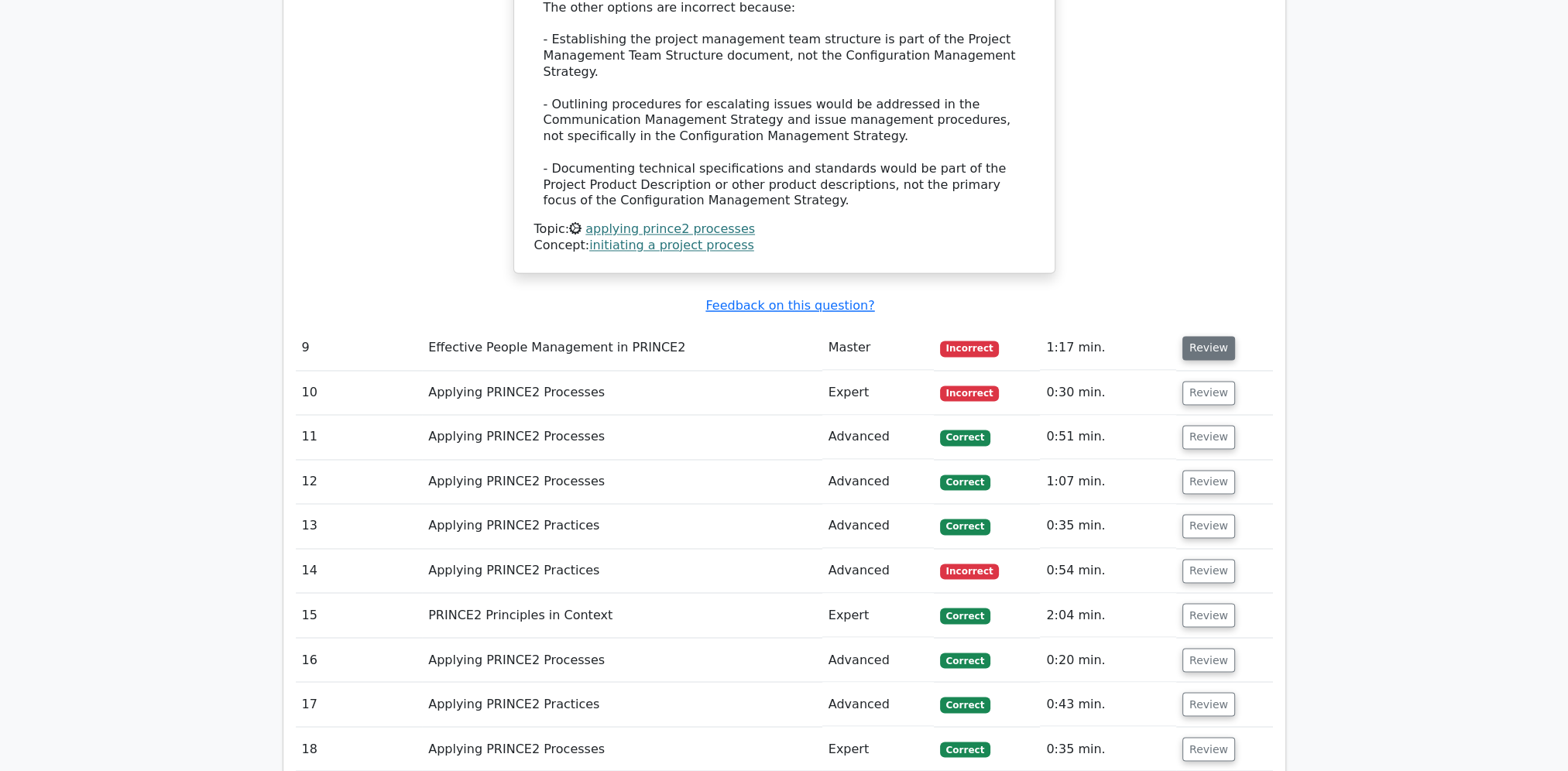
click at [1203, 336] on button "Review" at bounding box center [1209, 348] width 53 height 24
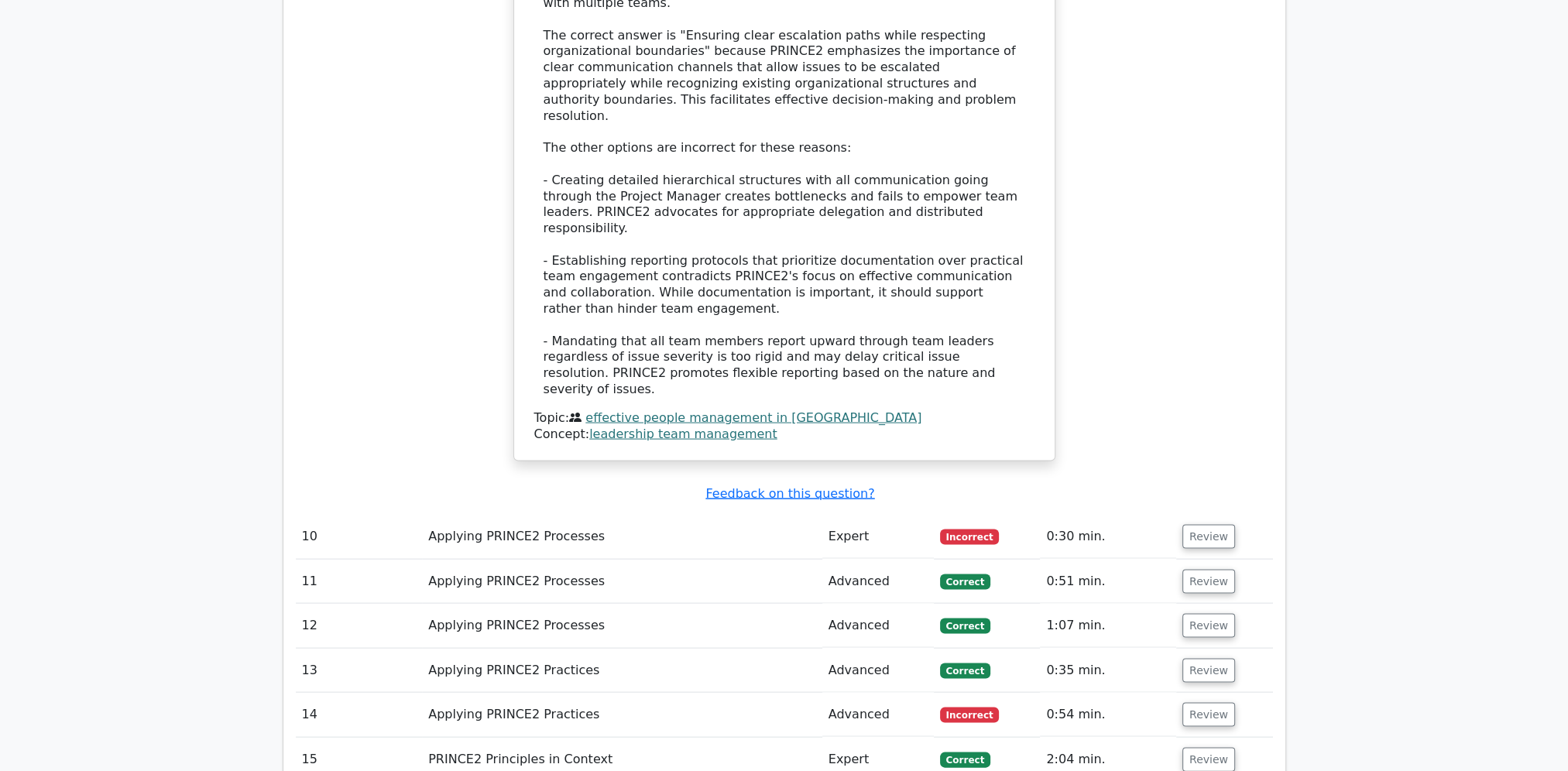
scroll to position [4182, 0]
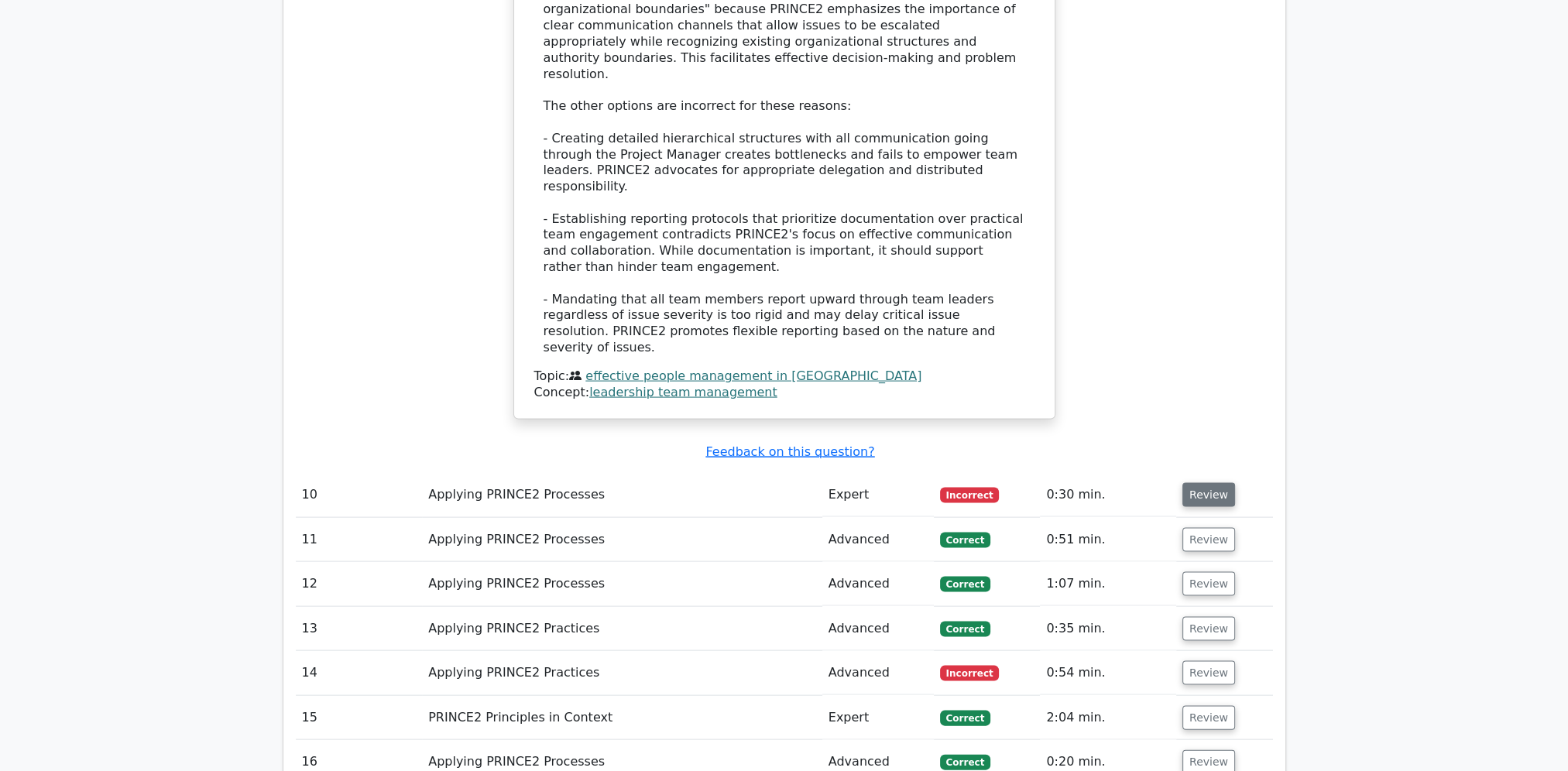
click at [1198, 483] on button "Review" at bounding box center [1209, 495] width 53 height 24
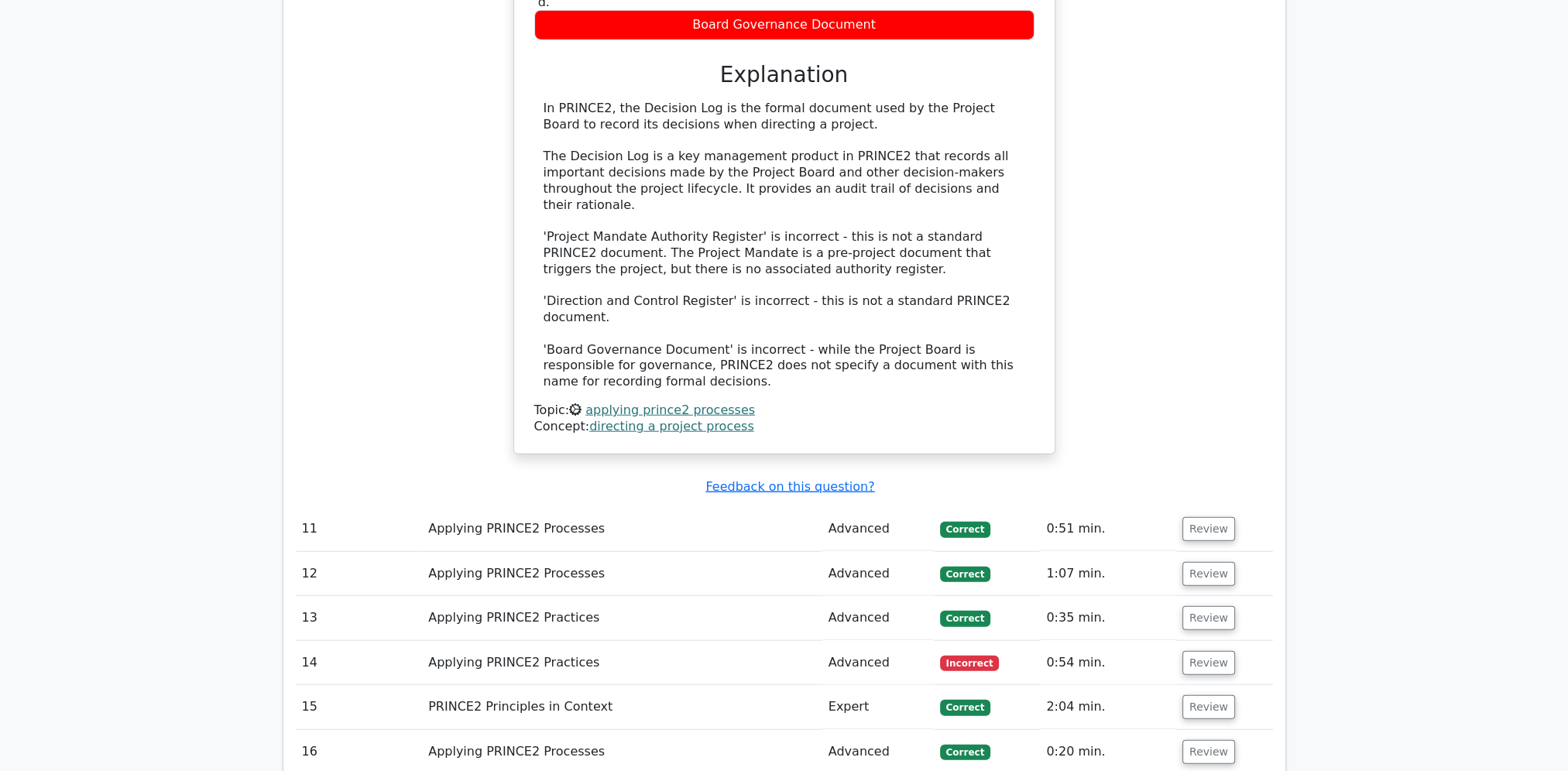
scroll to position [4957, 0]
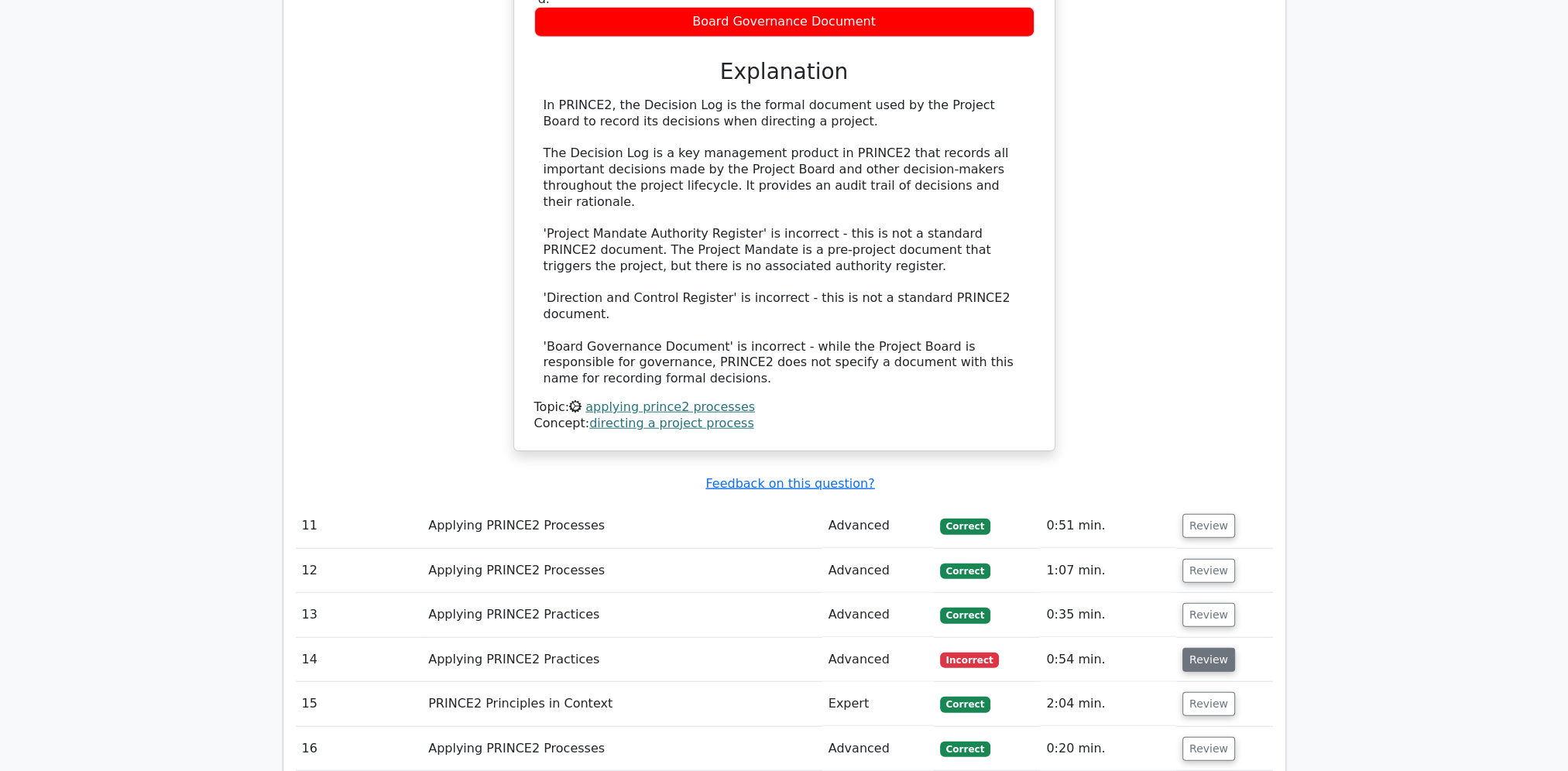
click at [1214, 648] on button "Review" at bounding box center [1209, 660] width 53 height 24
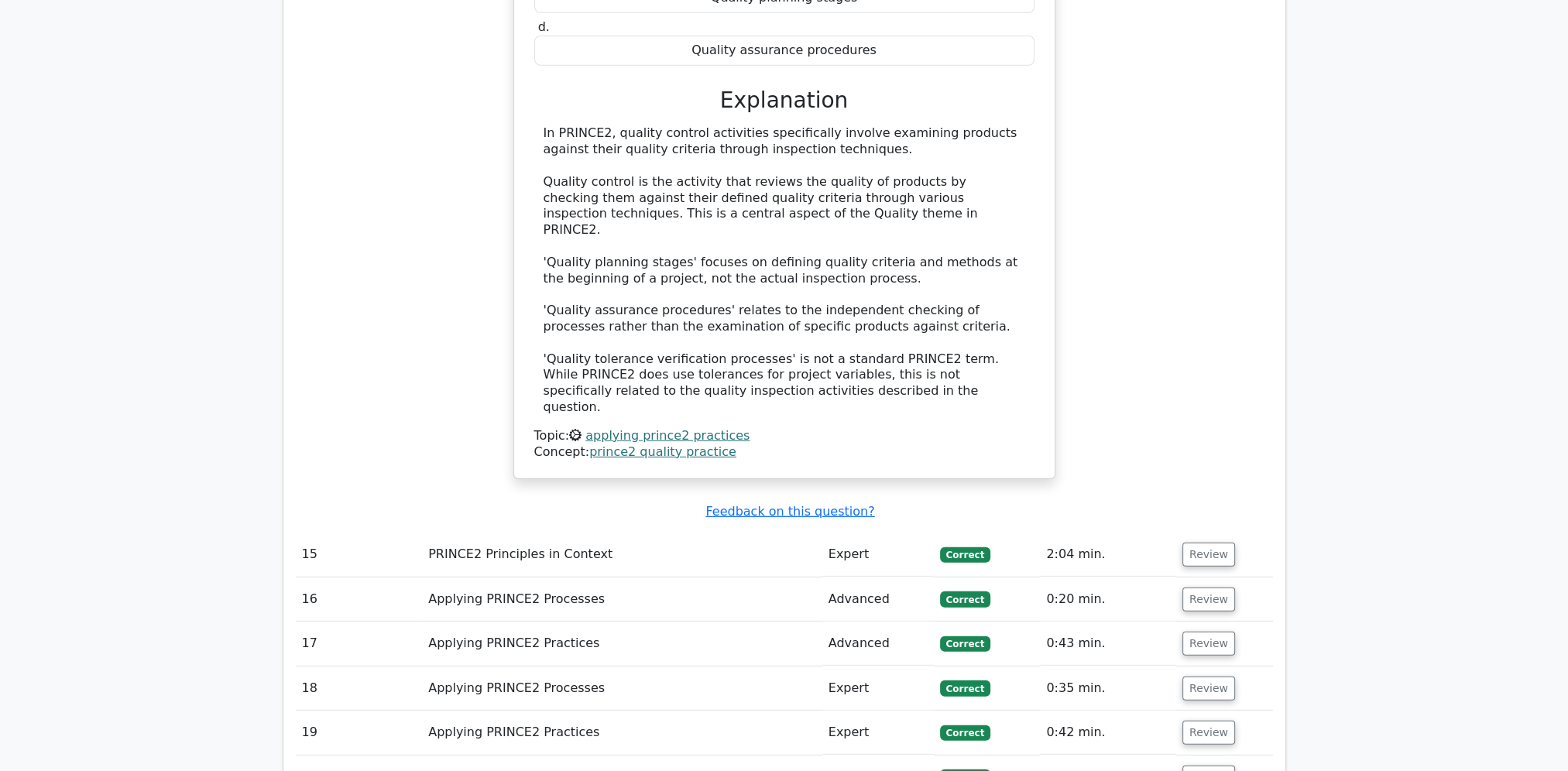
scroll to position [5886, 0]
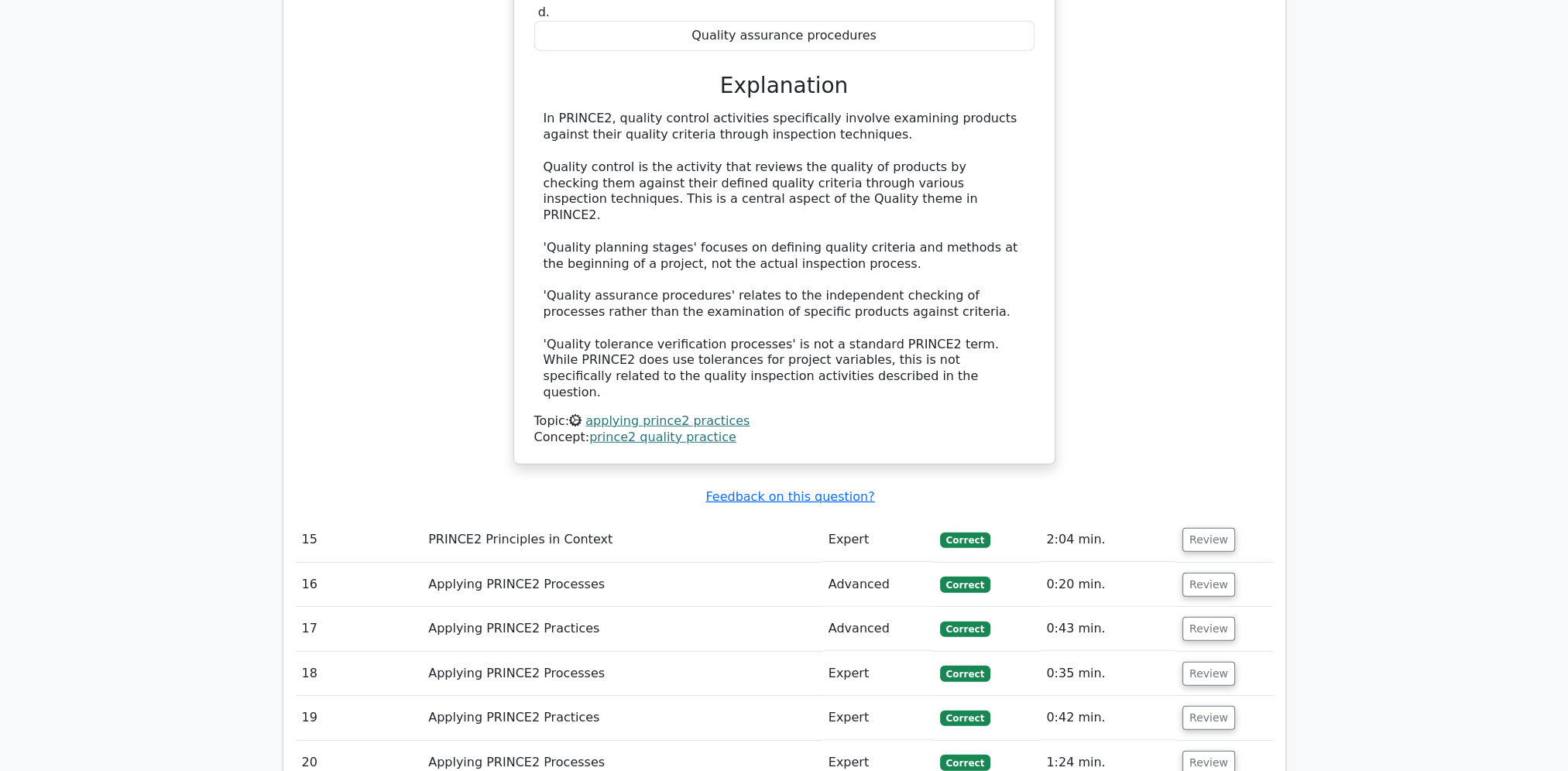
drag, startPoint x: 870, startPoint y: 602, endPoint x: 917, endPoint y: 566, distance: 59.2
